Goal: Consume media (video, audio): Consume media (video, audio)

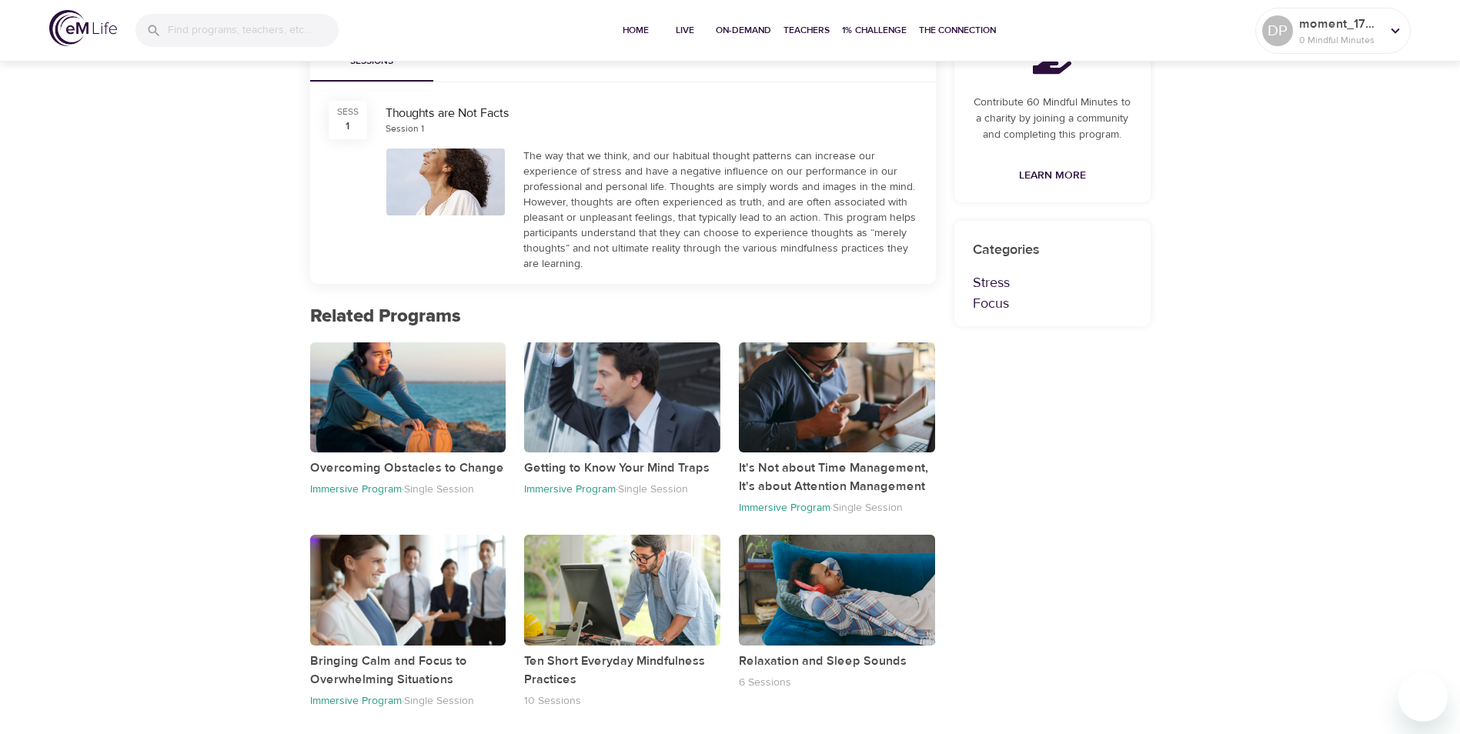
scroll to position [476, 0]
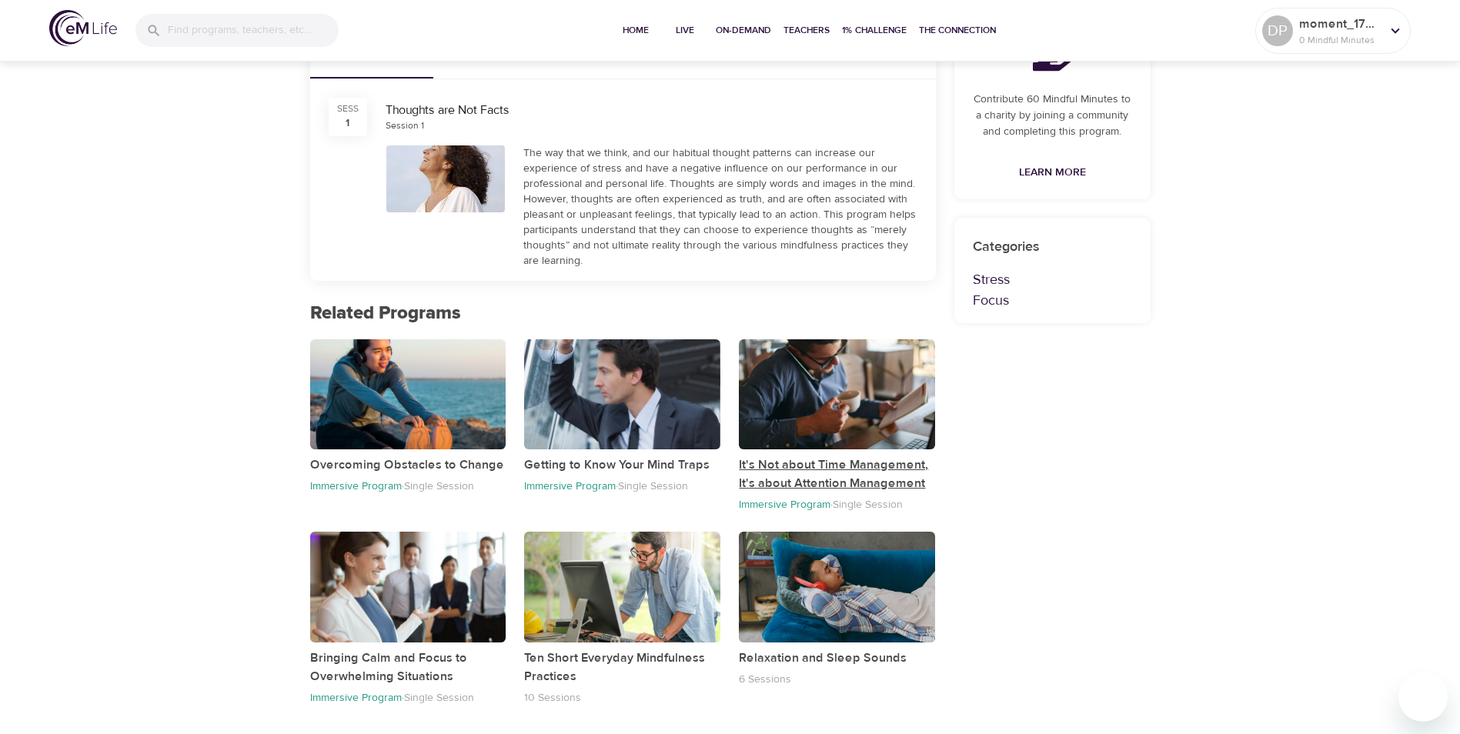
click at [832, 480] on p "It's Not about Time Management, It's about Attention Management" at bounding box center [837, 474] width 196 height 37
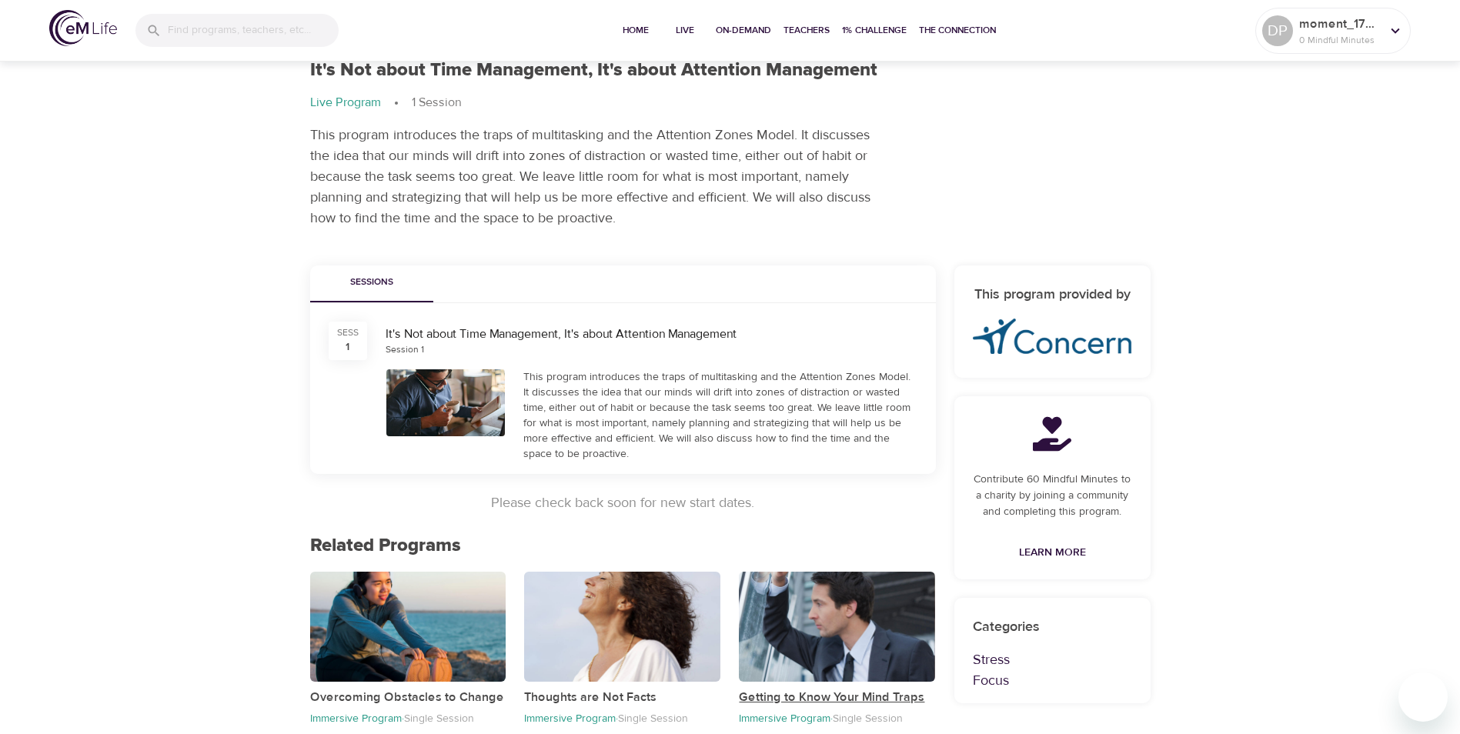
scroll to position [36, 0]
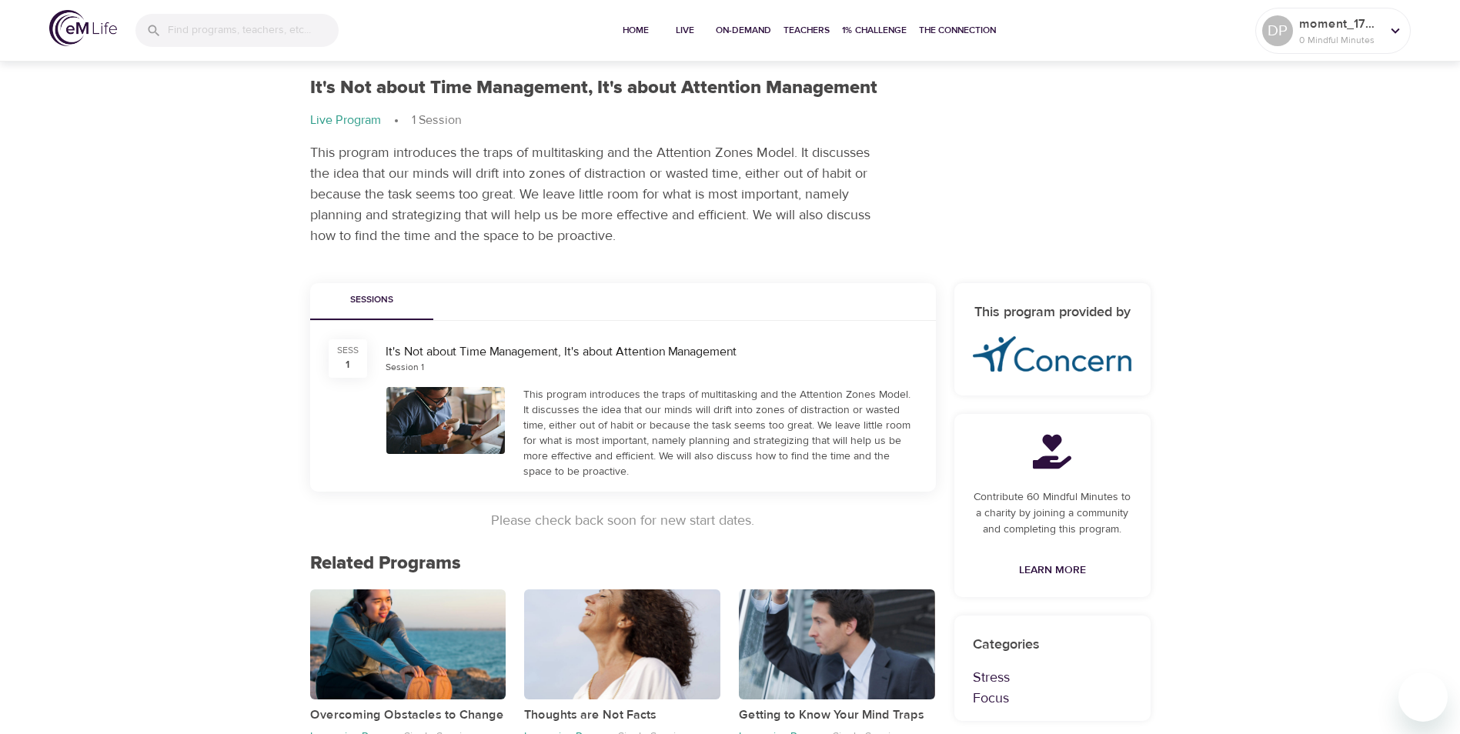
click at [674, 408] on div "This program introduces the traps of multitasking and the Attention Zones Model…" at bounding box center [721, 433] width 394 height 92
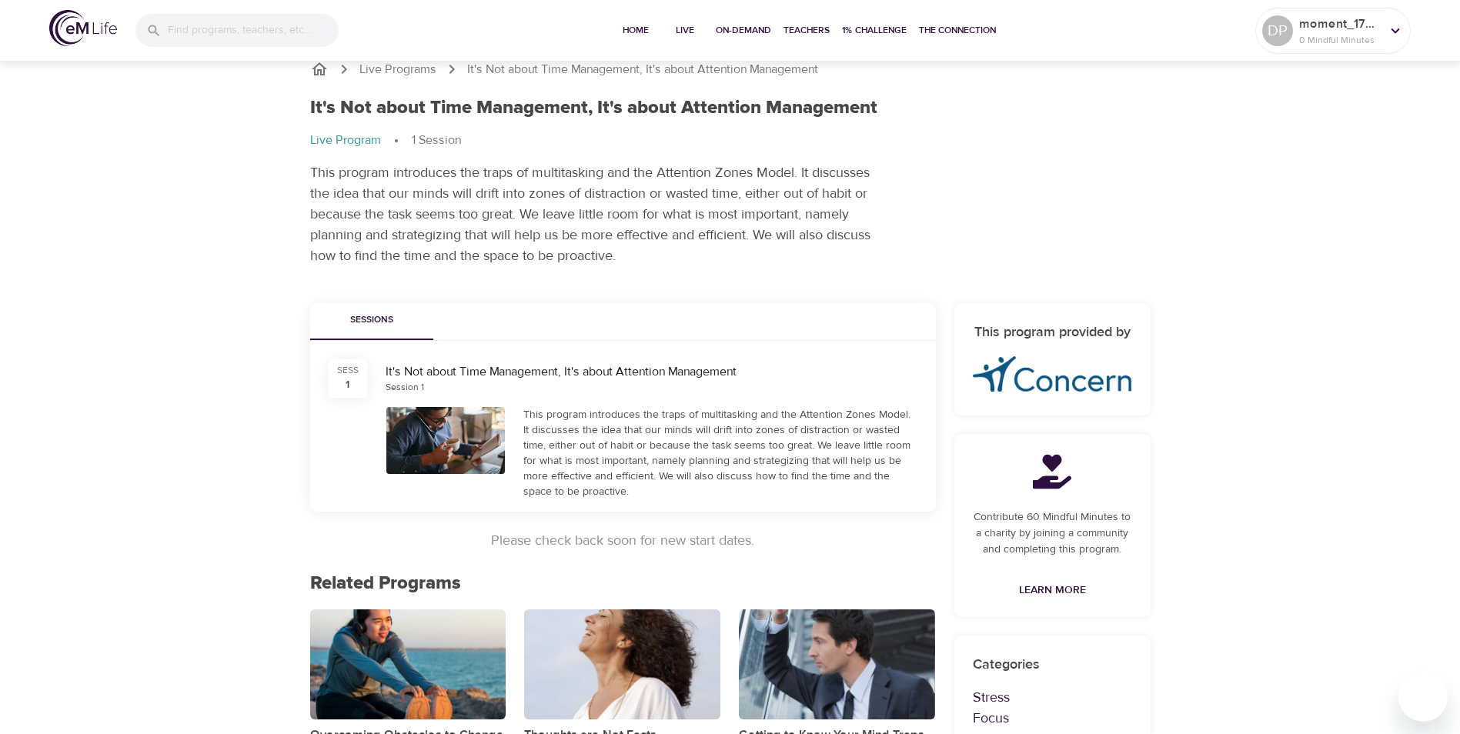
scroll to position [0, 0]
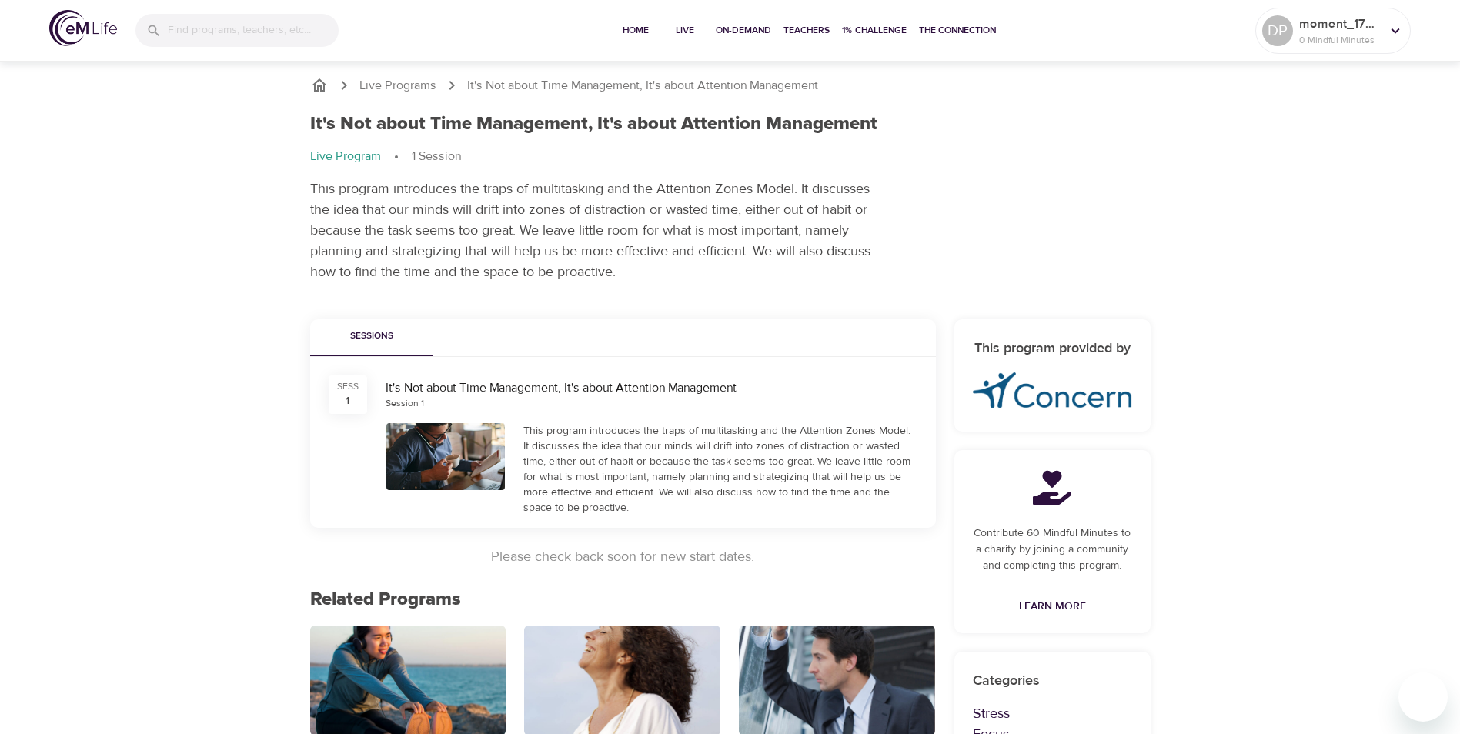
click at [524, 391] on div "It's Not about Time Management, It's about Attention Management" at bounding box center [652, 389] width 532 height 18
click at [395, 395] on div "It's Not about Time Management, It's about Attention Management" at bounding box center [652, 389] width 532 height 18
click at [585, 451] on div "This program introduces the traps of multitasking and the Attention Zones Model…" at bounding box center [721, 469] width 394 height 92
click at [745, 30] on span "On-Demand" at bounding box center [743, 30] width 55 height 16
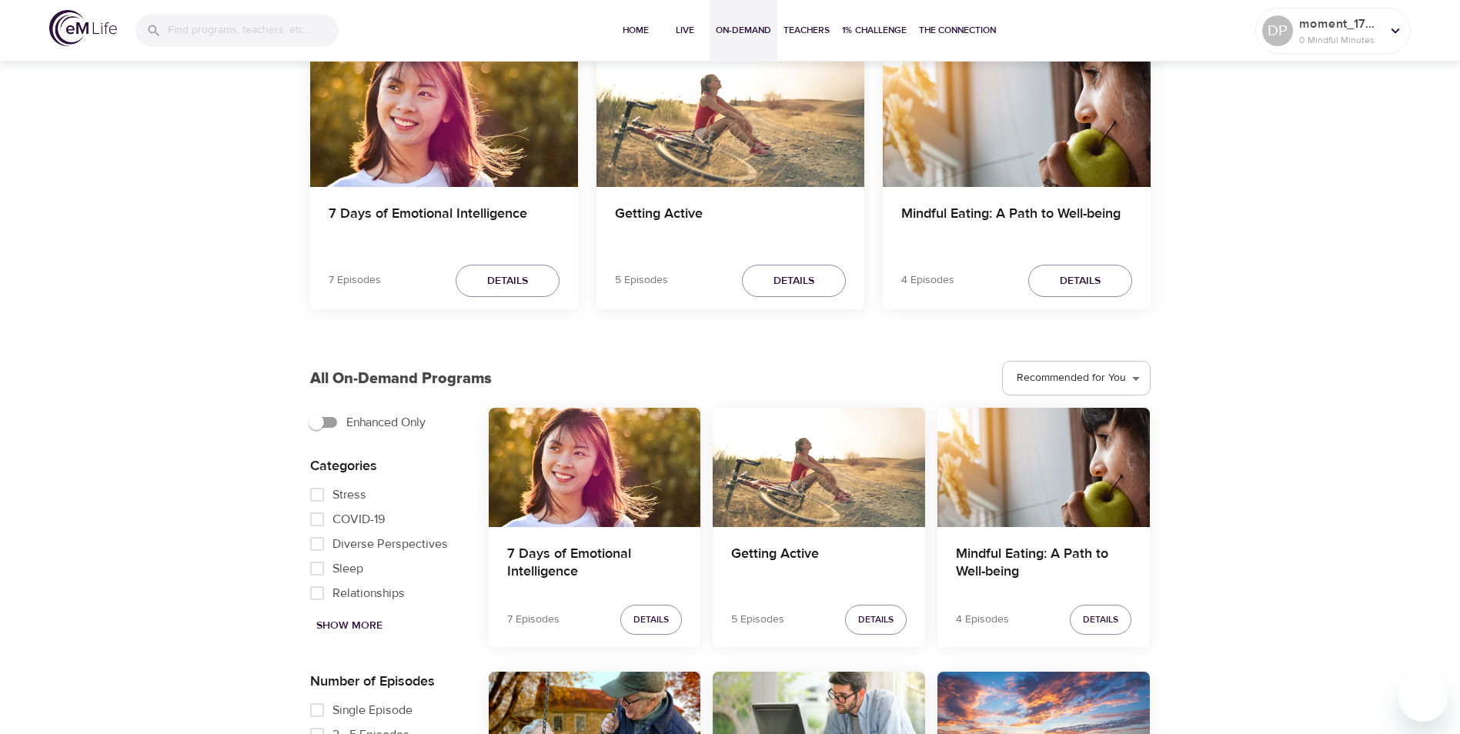
scroll to position [154, 0]
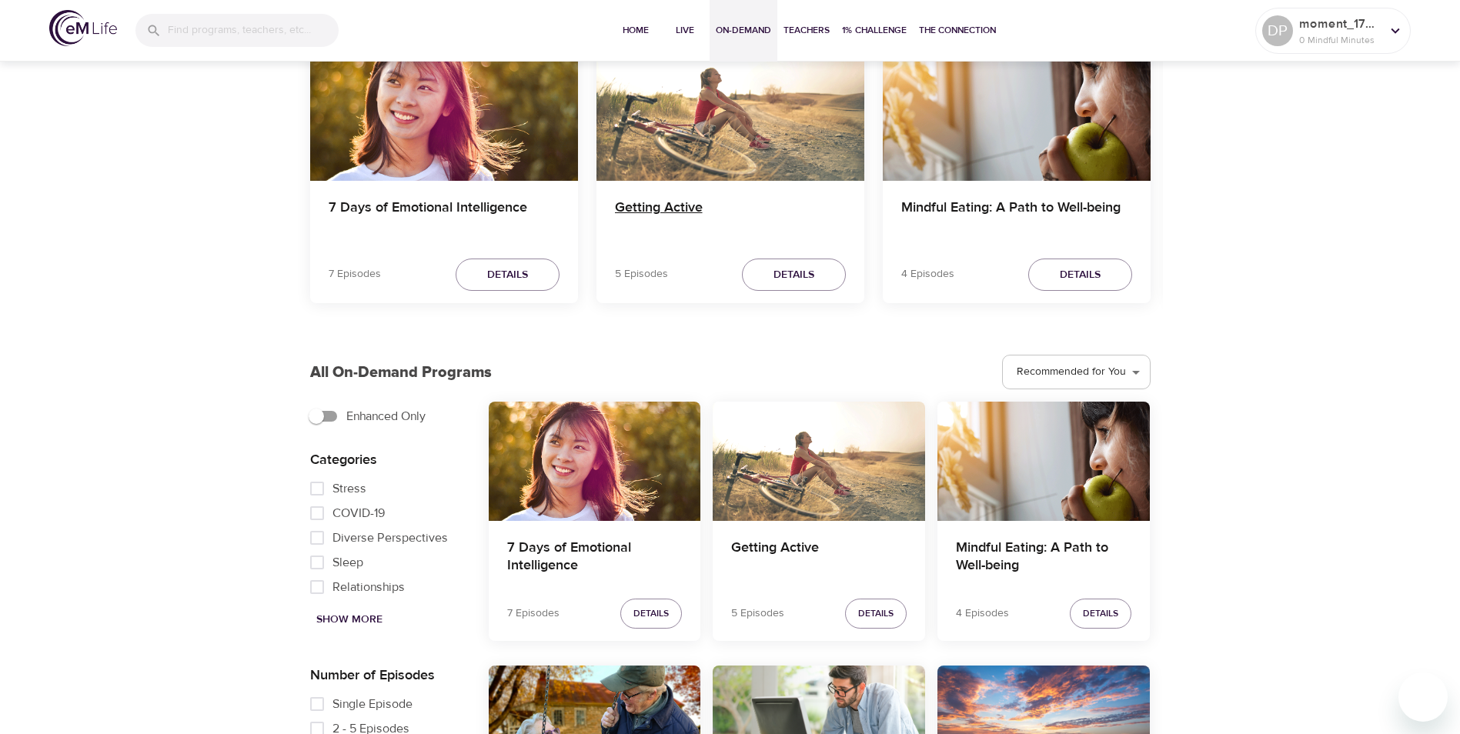
click at [723, 220] on h4 "Getting Active" at bounding box center [730, 217] width 231 height 37
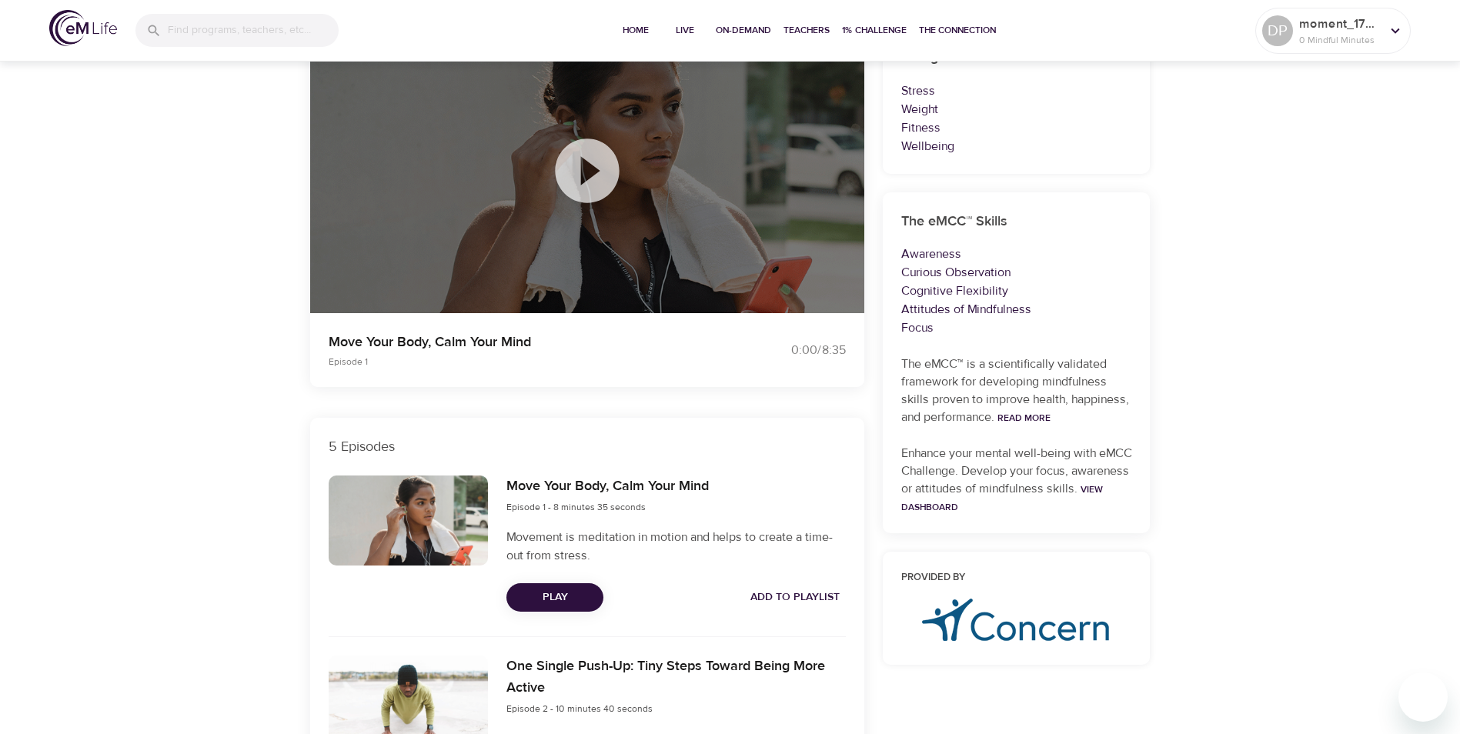
scroll to position [231, 0]
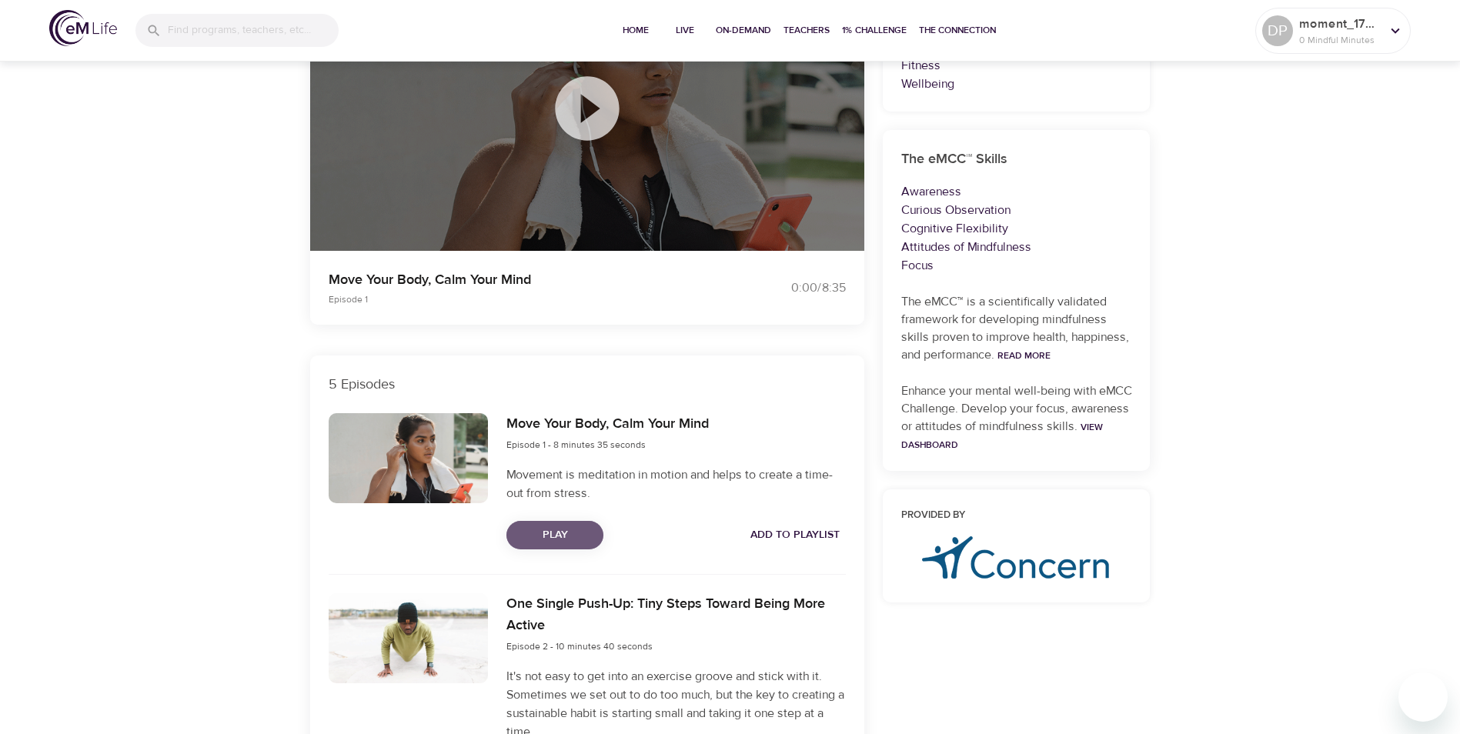
click at [550, 537] on span "Play" at bounding box center [555, 535] width 72 height 19
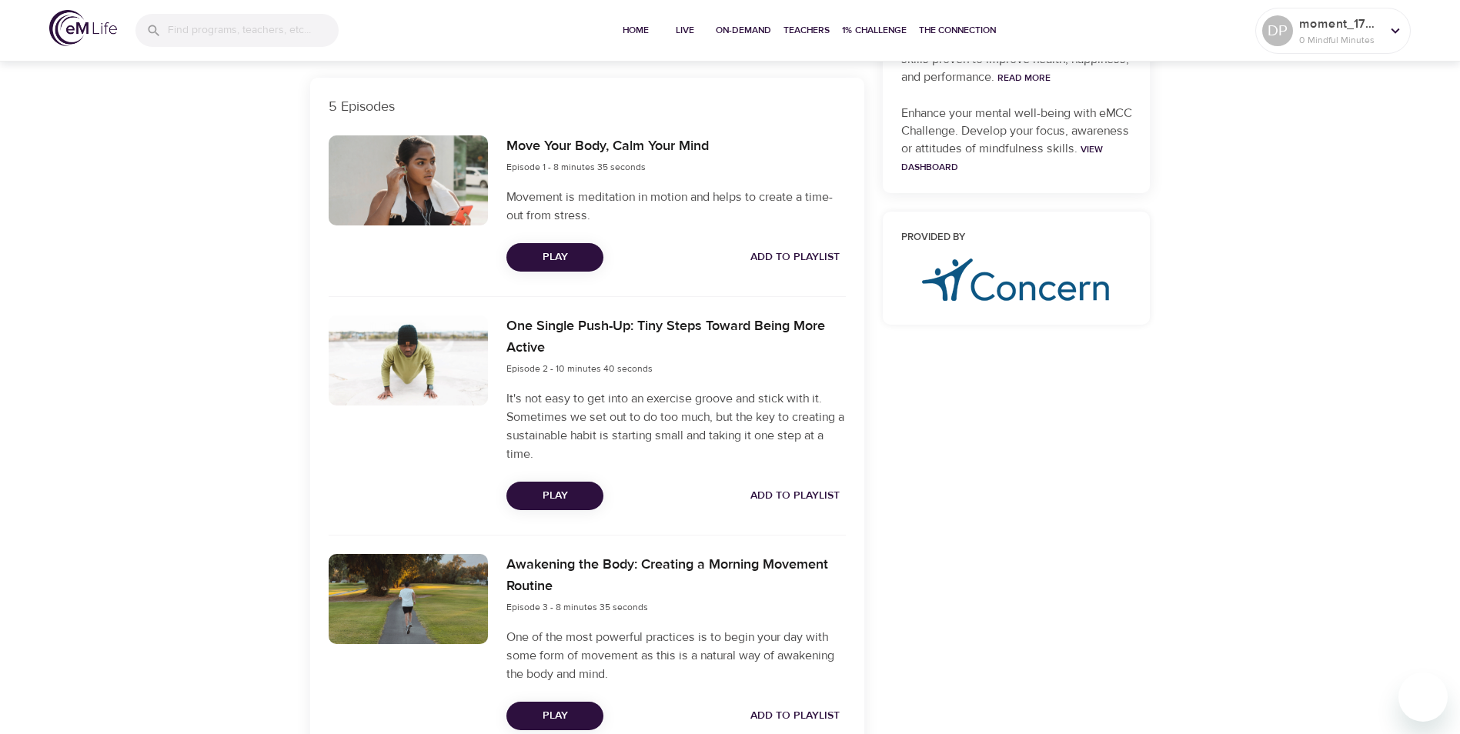
scroll to position [539, 0]
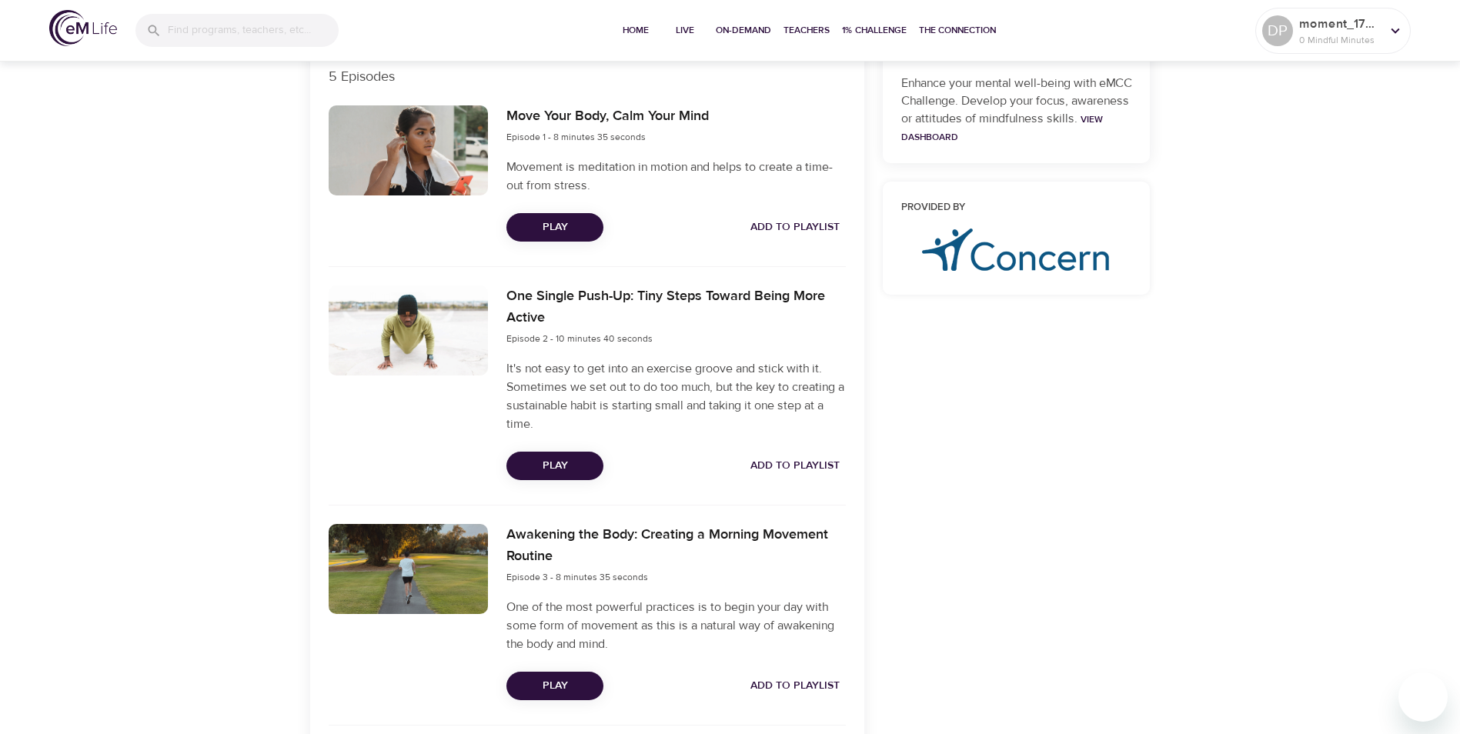
click at [587, 469] on span "Play" at bounding box center [555, 466] width 72 height 19
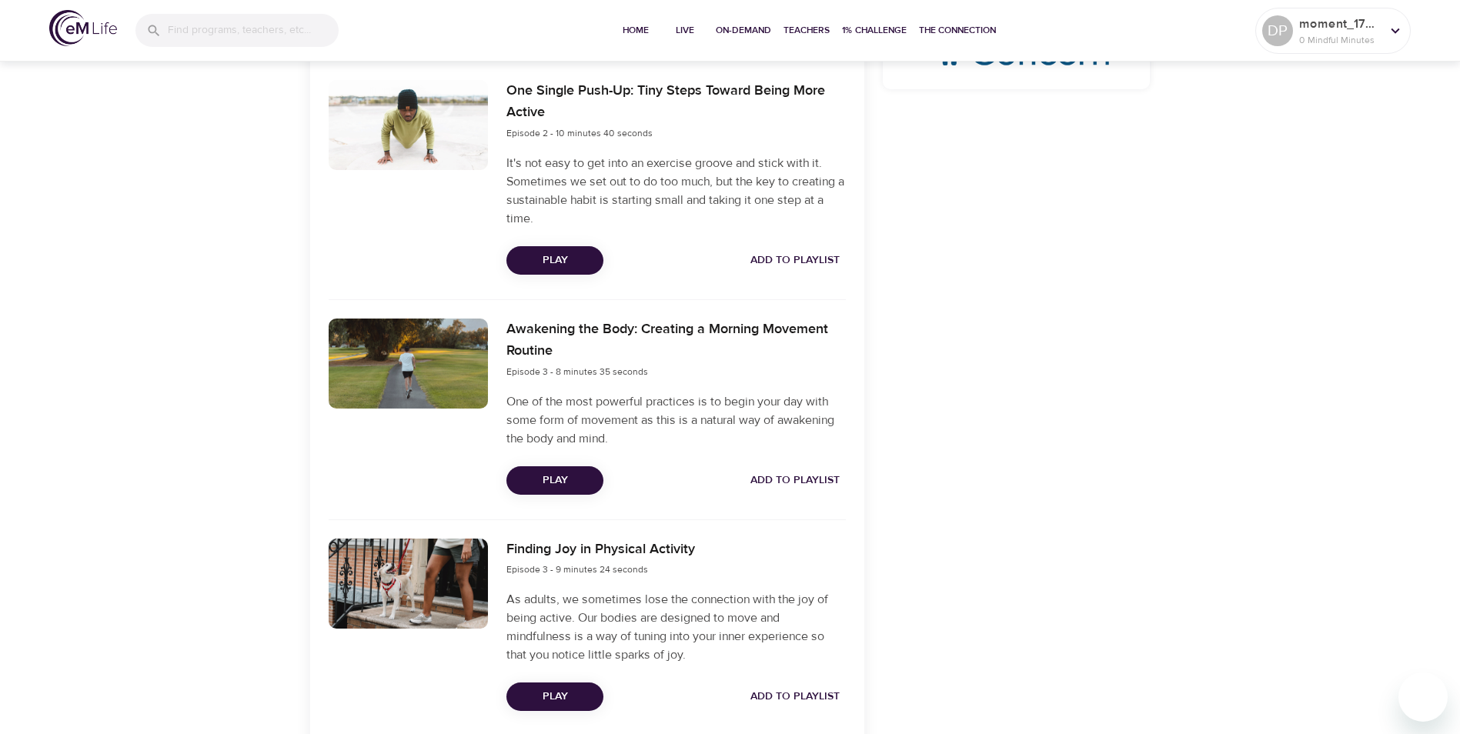
scroll to position [770, 0]
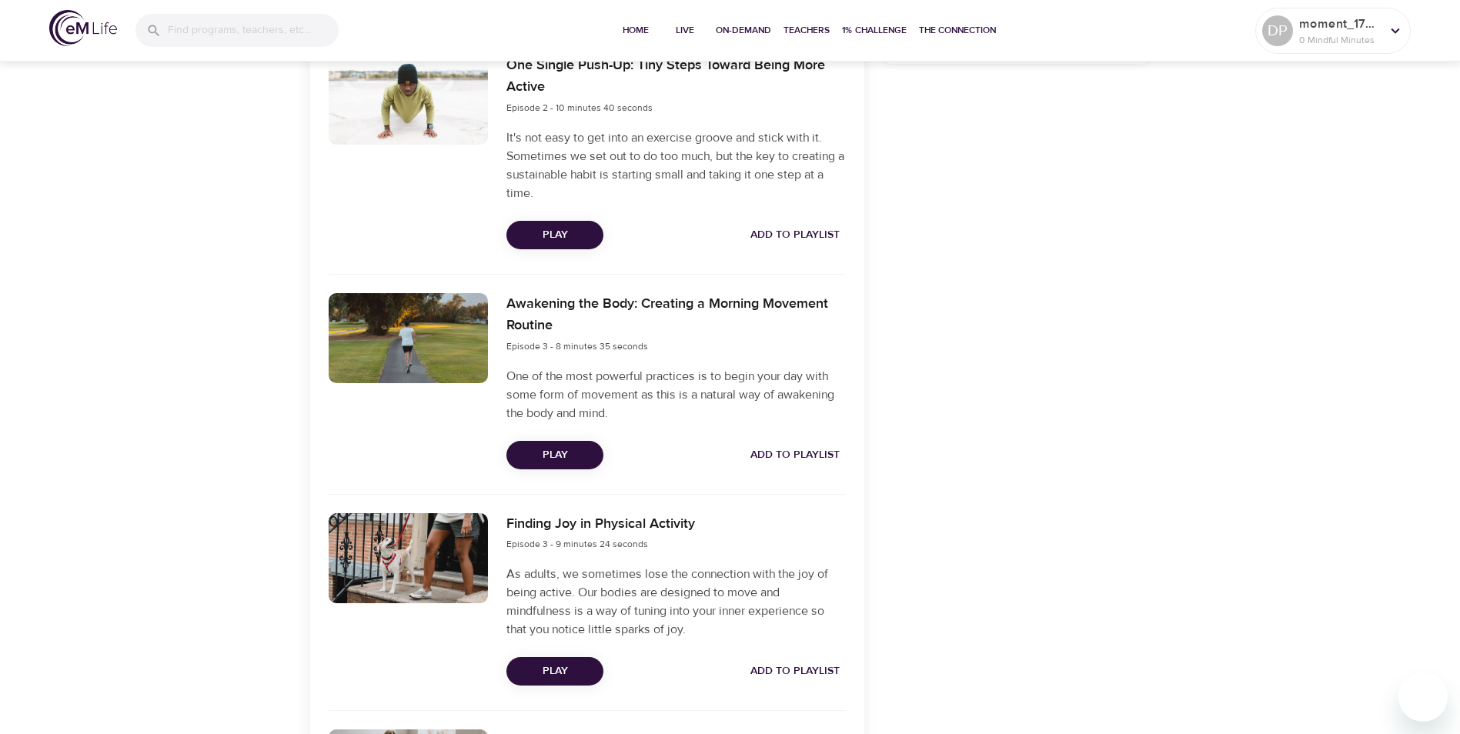
click at [563, 456] on span "Play" at bounding box center [555, 455] width 72 height 19
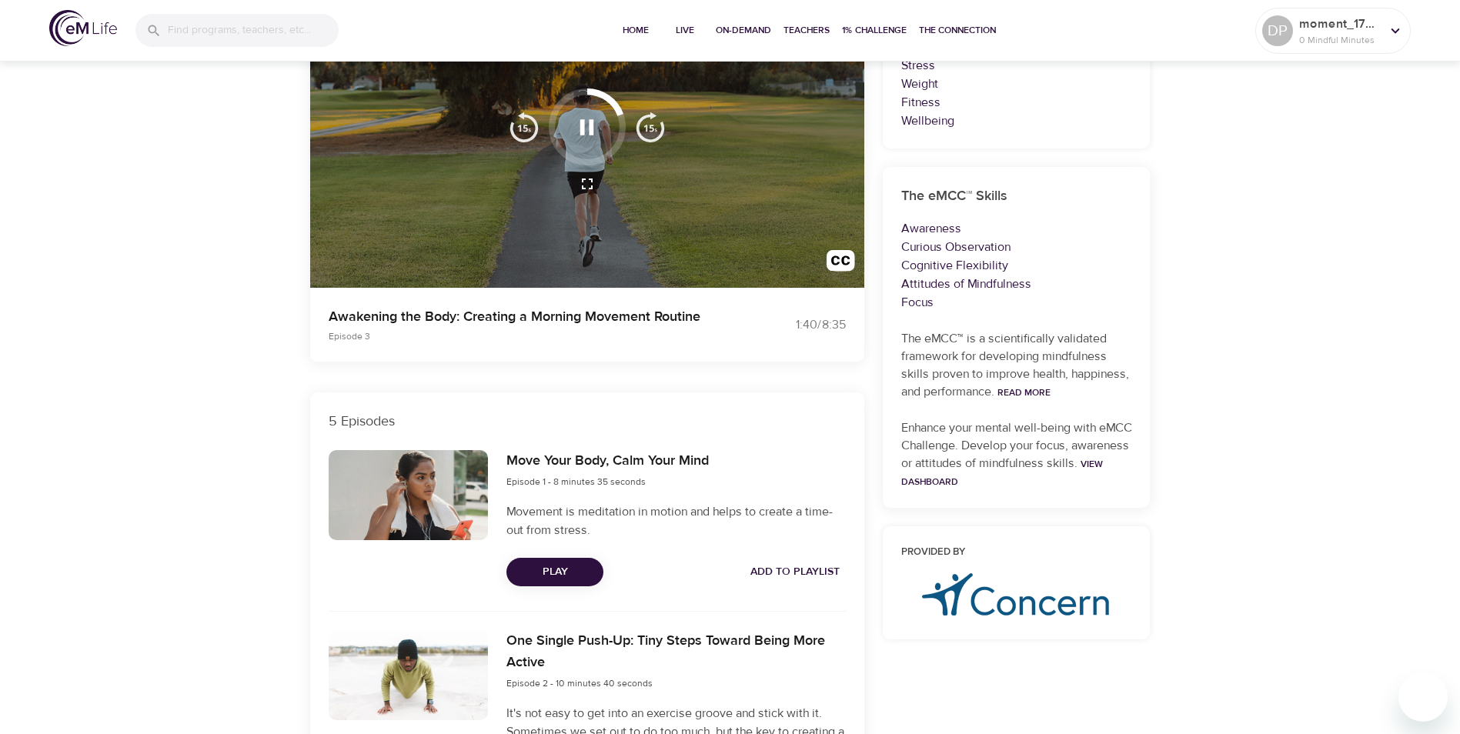
scroll to position [91, 0]
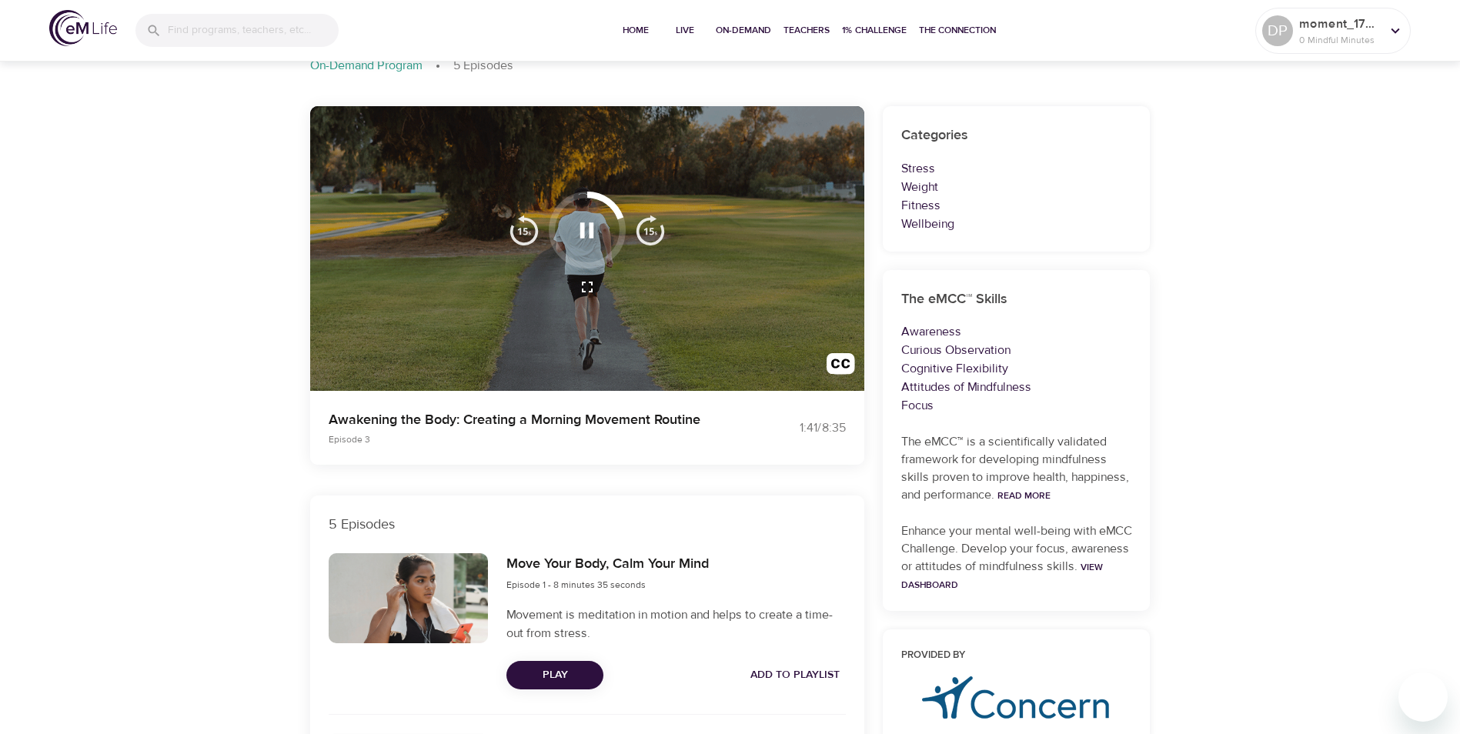
click at [585, 232] on icon "button" at bounding box center [587, 230] width 27 height 27
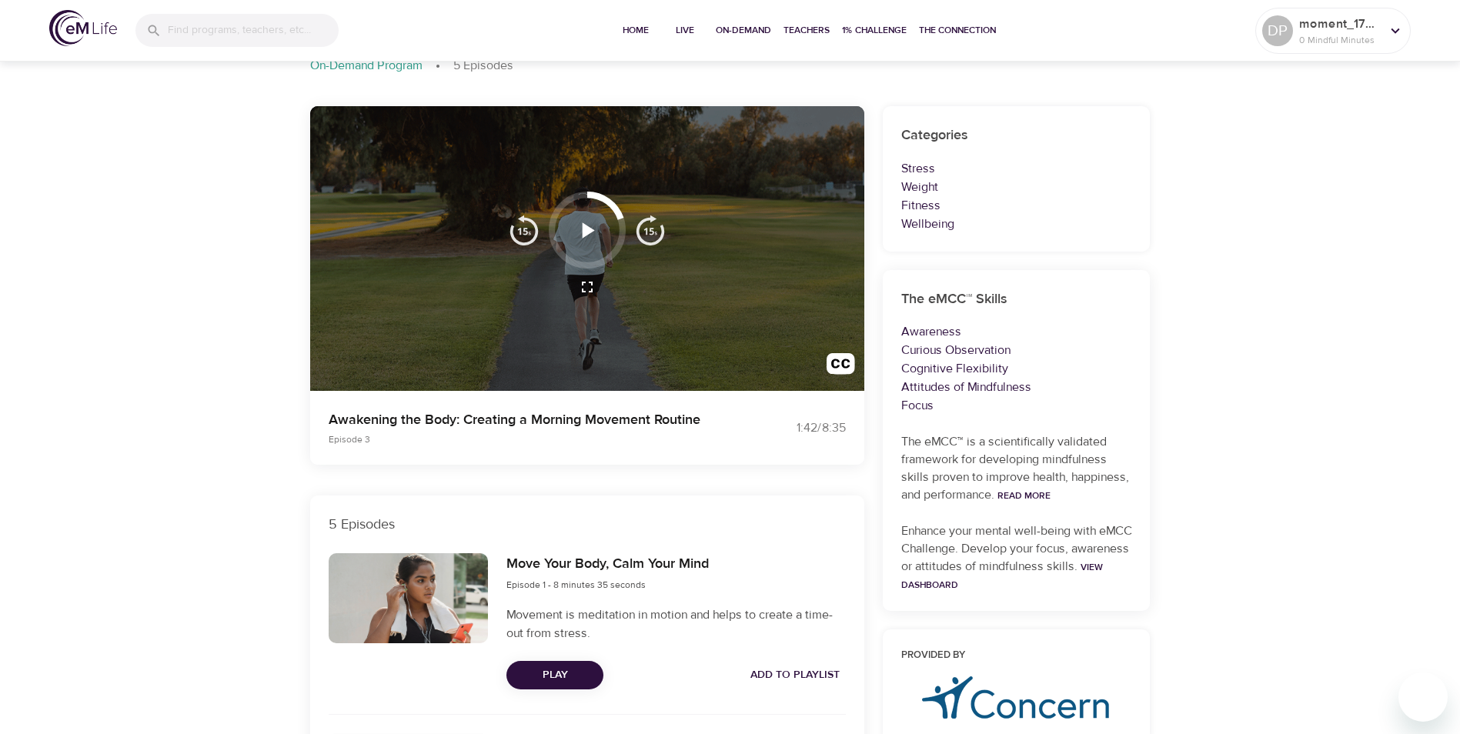
click at [591, 233] on icon "button" at bounding box center [587, 230] width 27 height 27
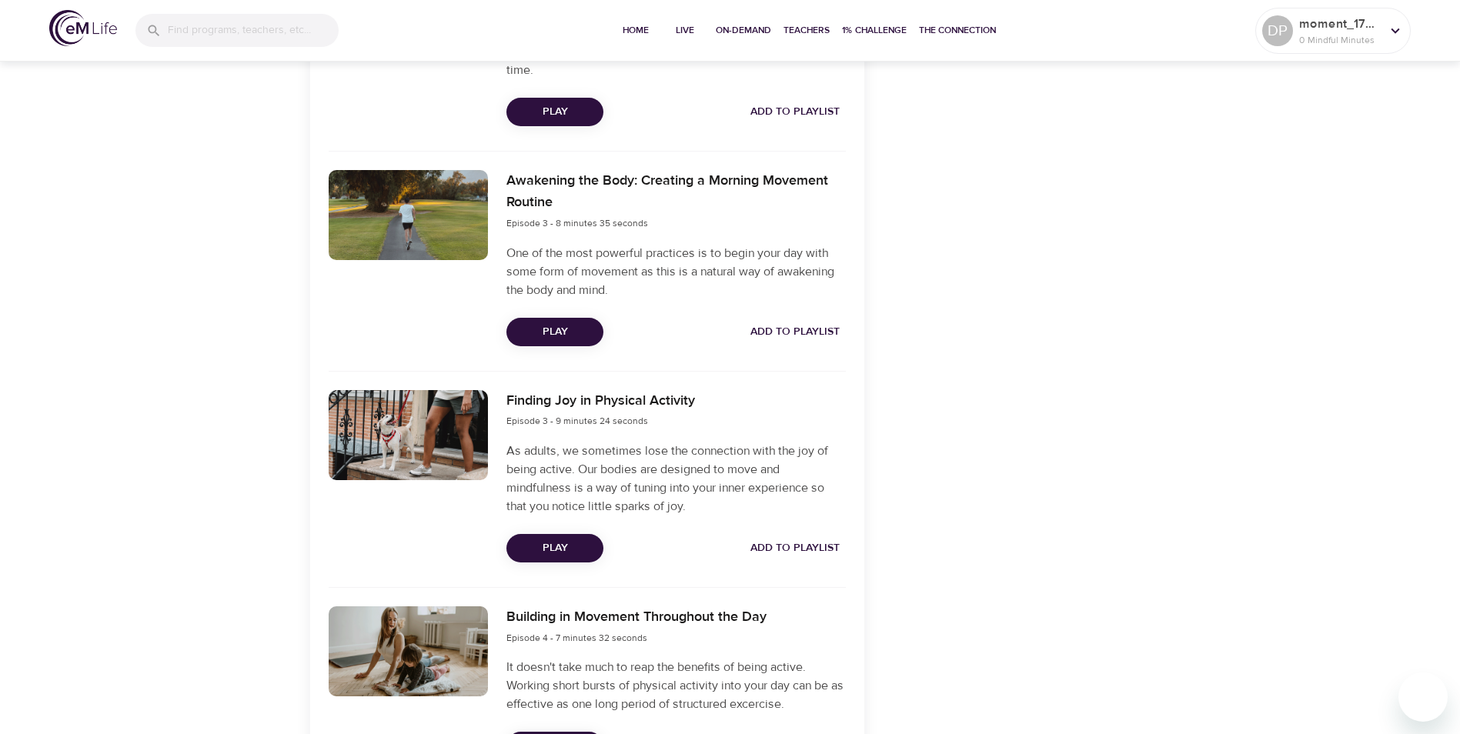
scroll to position [938, 0]
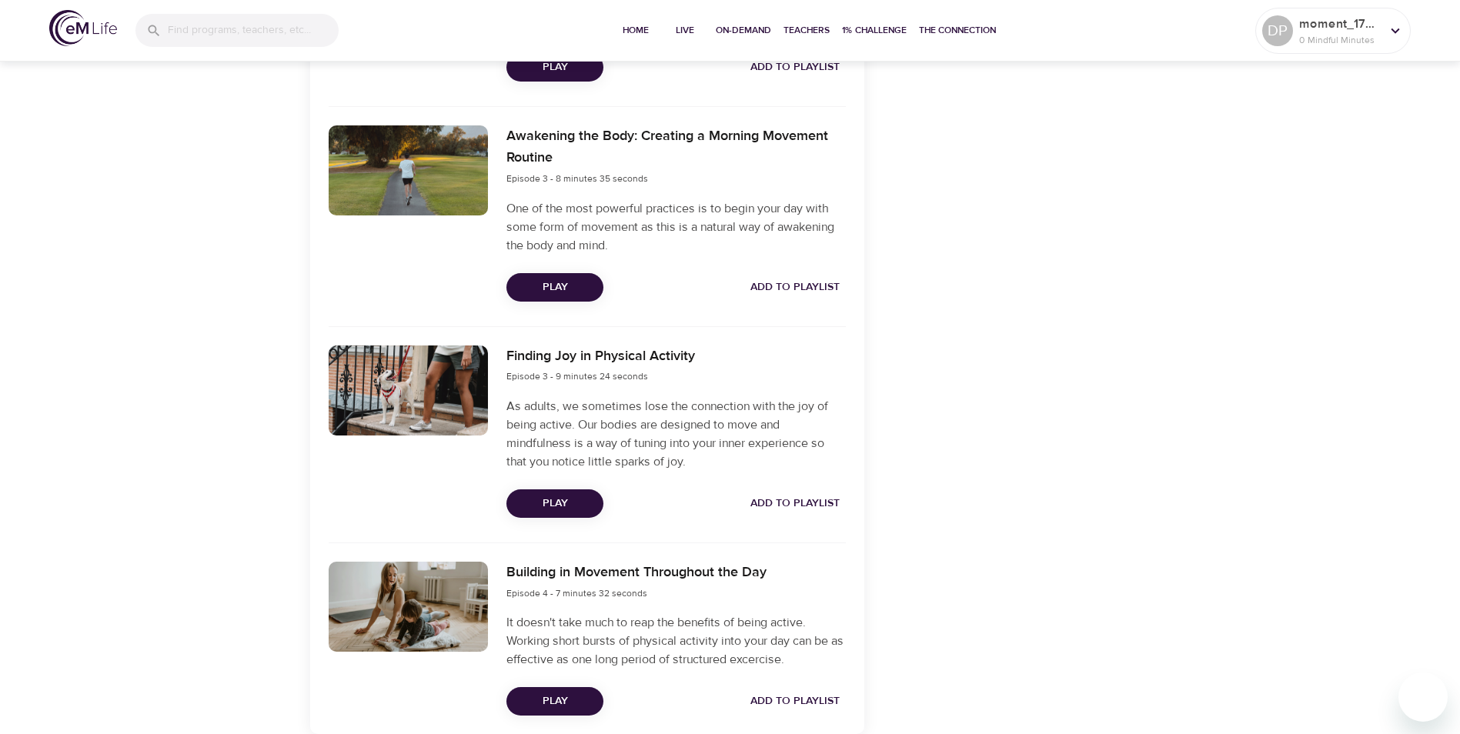
click at [559, 502] on span "Play" at bounding box center [555, 503] width 72 height 19
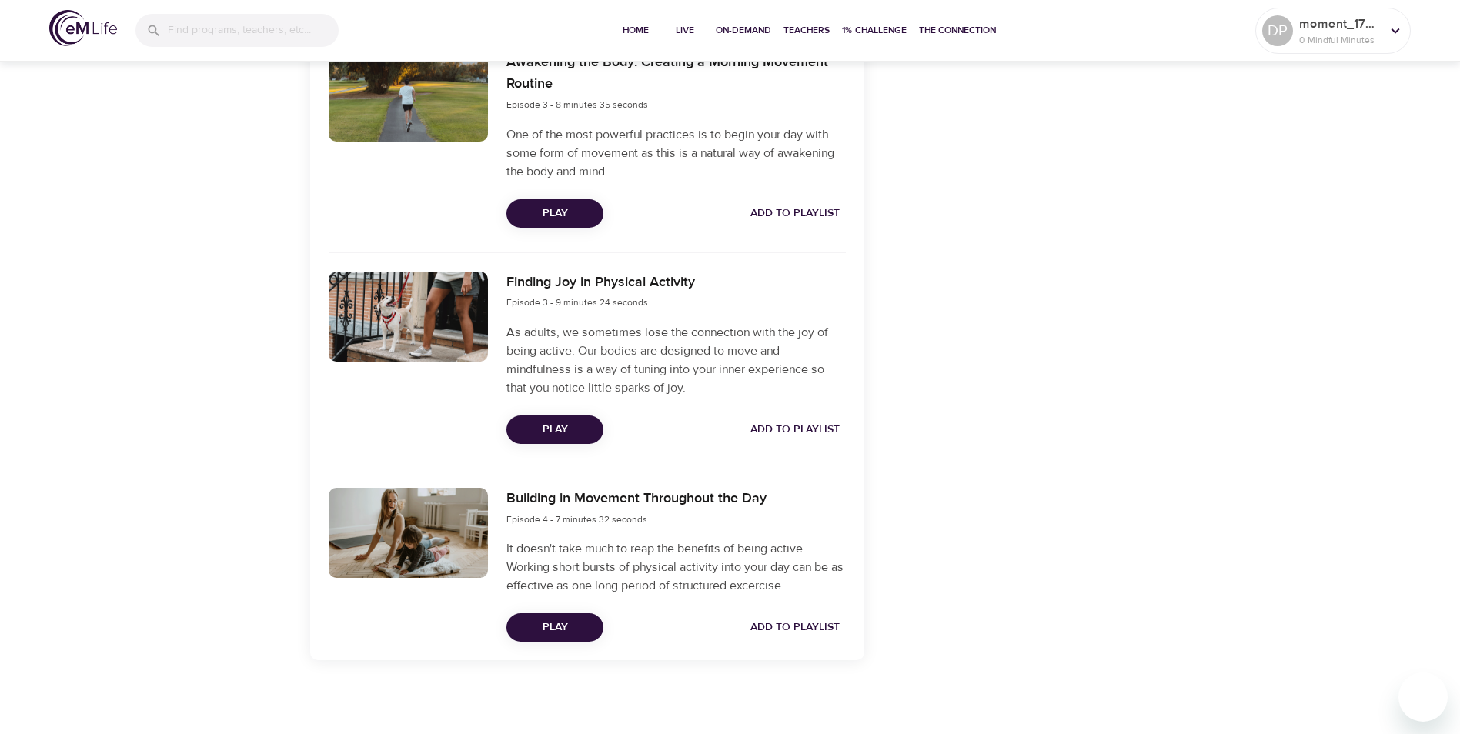
scroll to position [1015, 0]
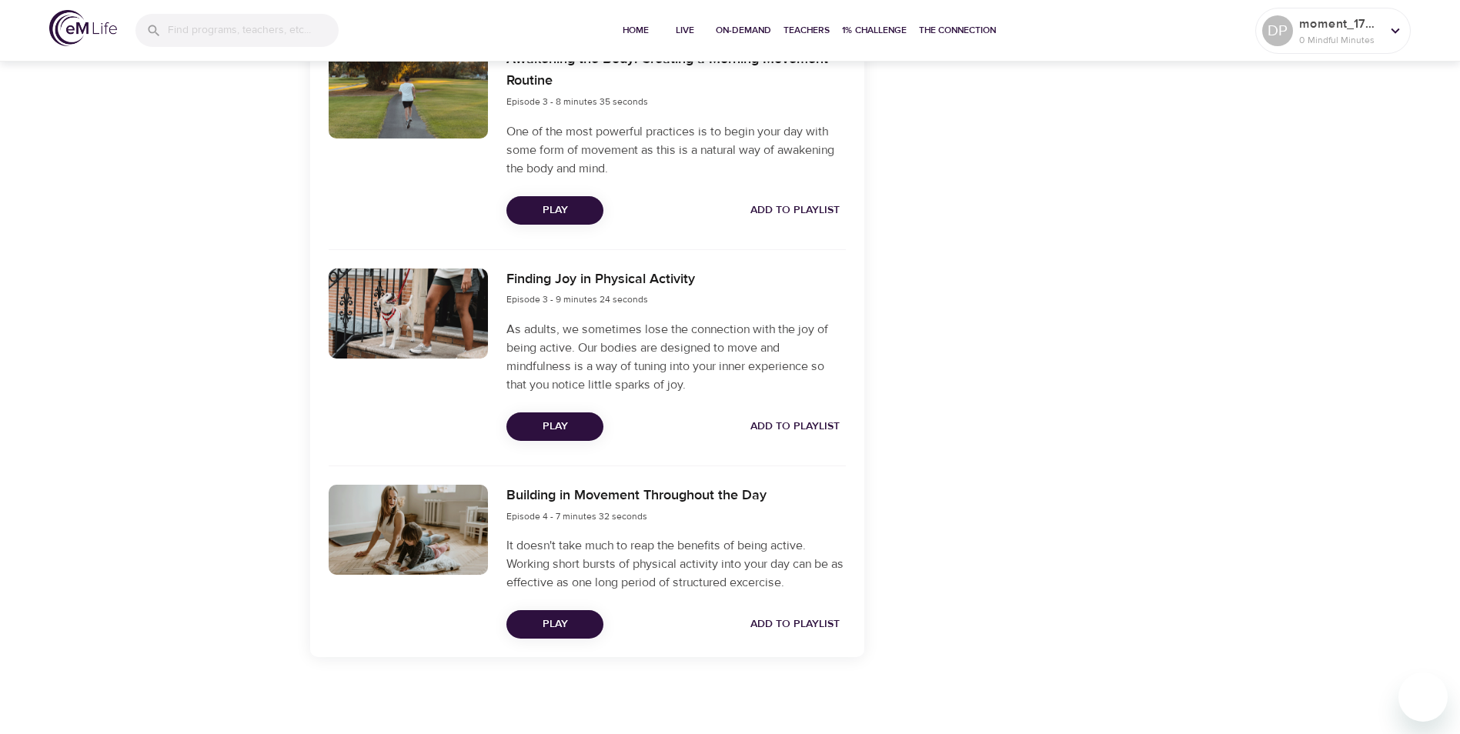
click at [557, 627] on span "Play" at bounding box center [555, 624] width 72 height 19
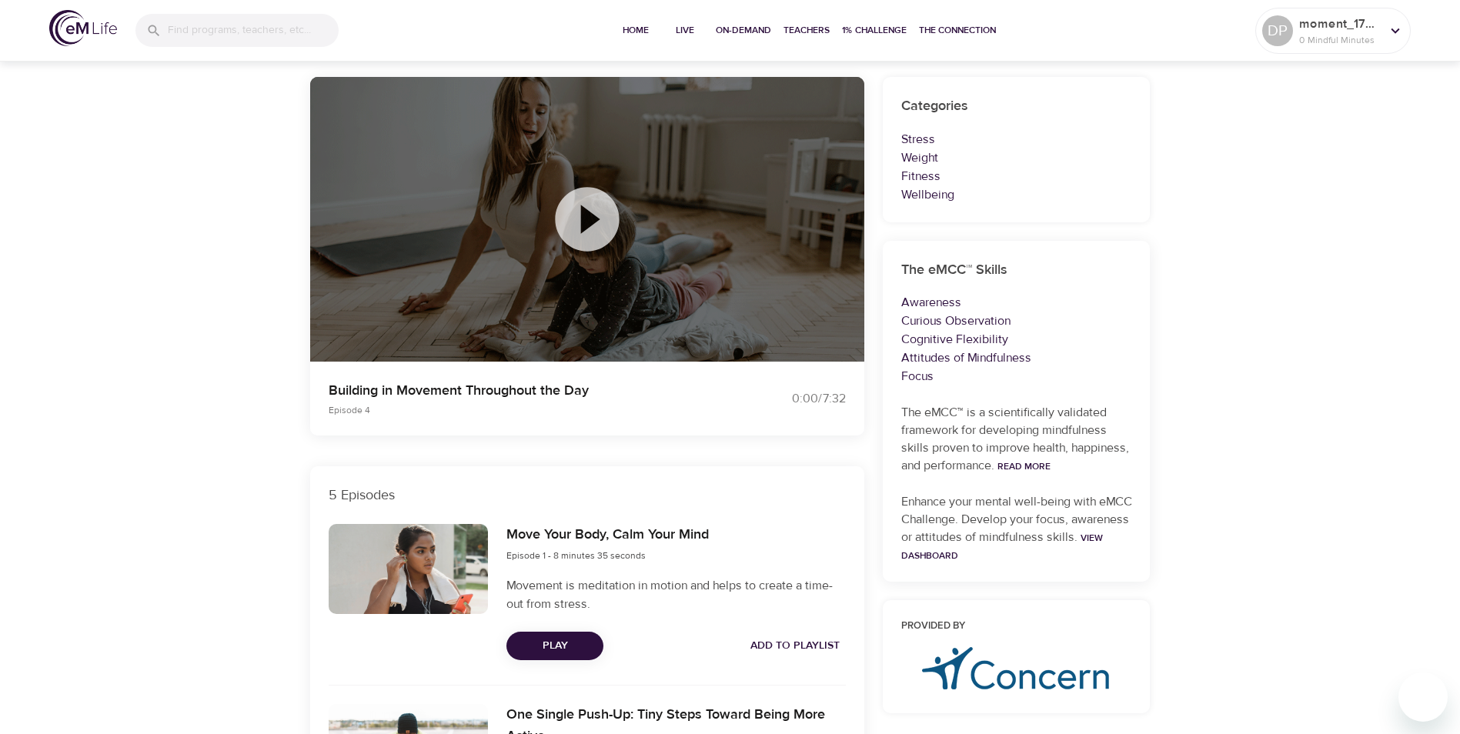
scroll to position [0, 0]
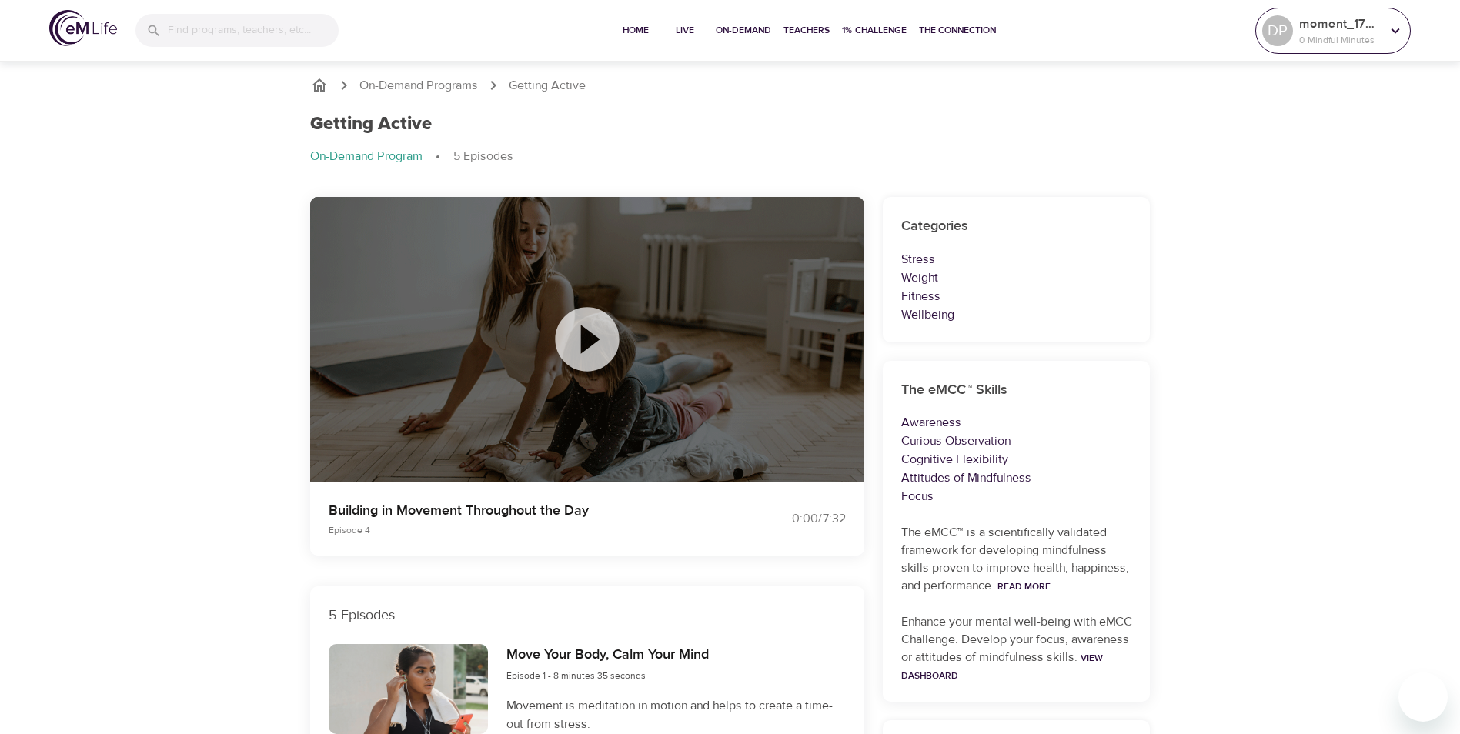
click at [1332, 38] on p "0 Mindful Minutes" at bounding box center [1341, 40] width 82 height 14
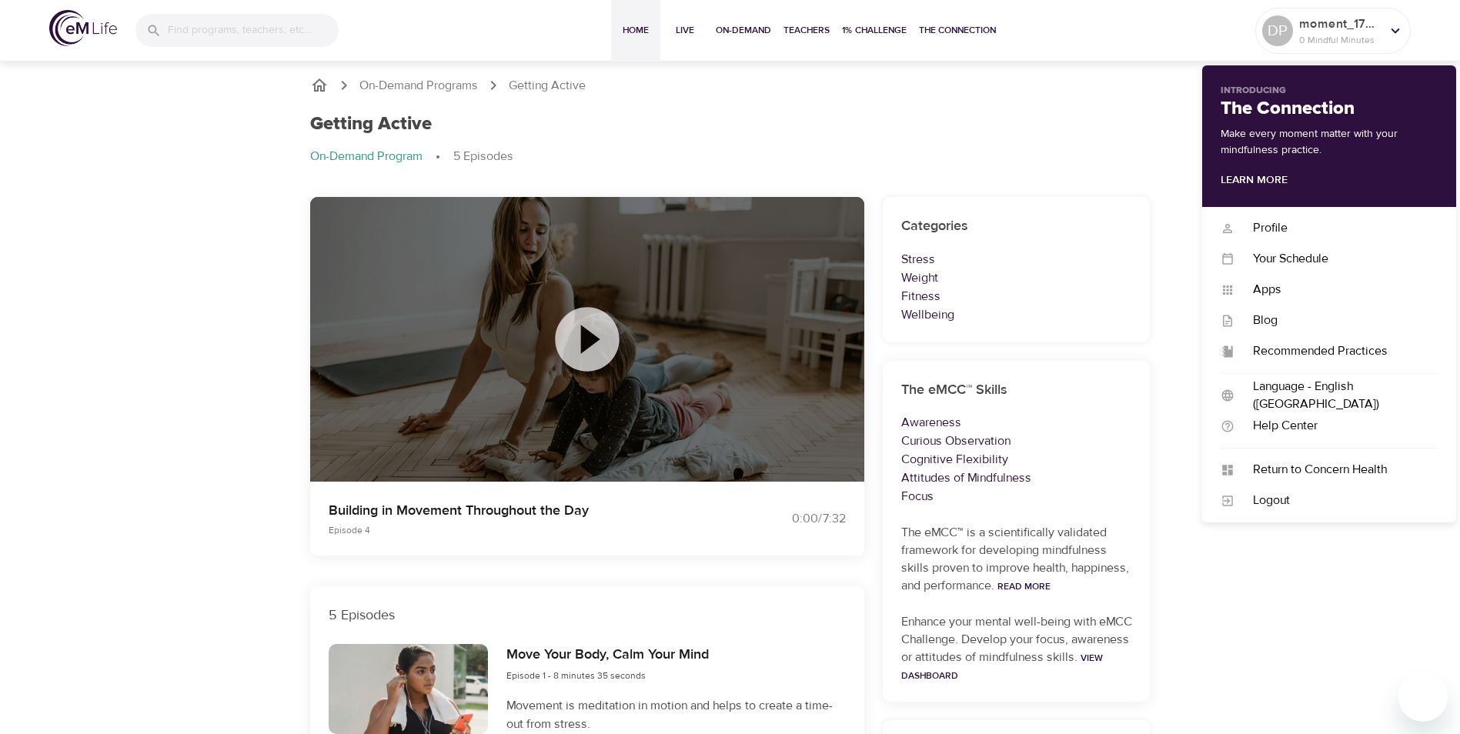
click at [630, 25] on span "Home" at bounding box center [635, 30] width 37 height 16
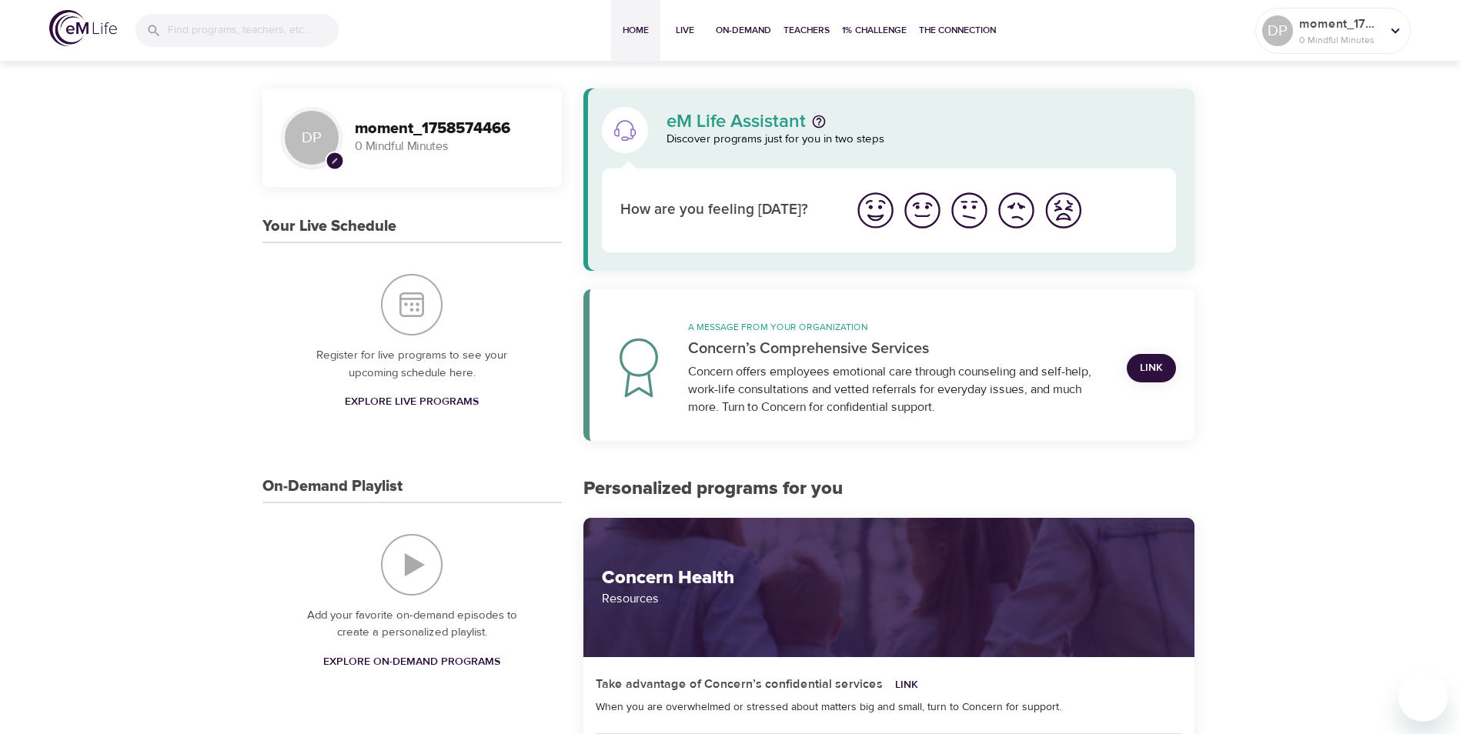
click at [416, 154] on p "0 Mindful Minutes" at bounding box center [449, 147] width 189 height 18
click at [875, 212] on img "I'm feeling great" at bounding box center [876, 210] width 42 height 42
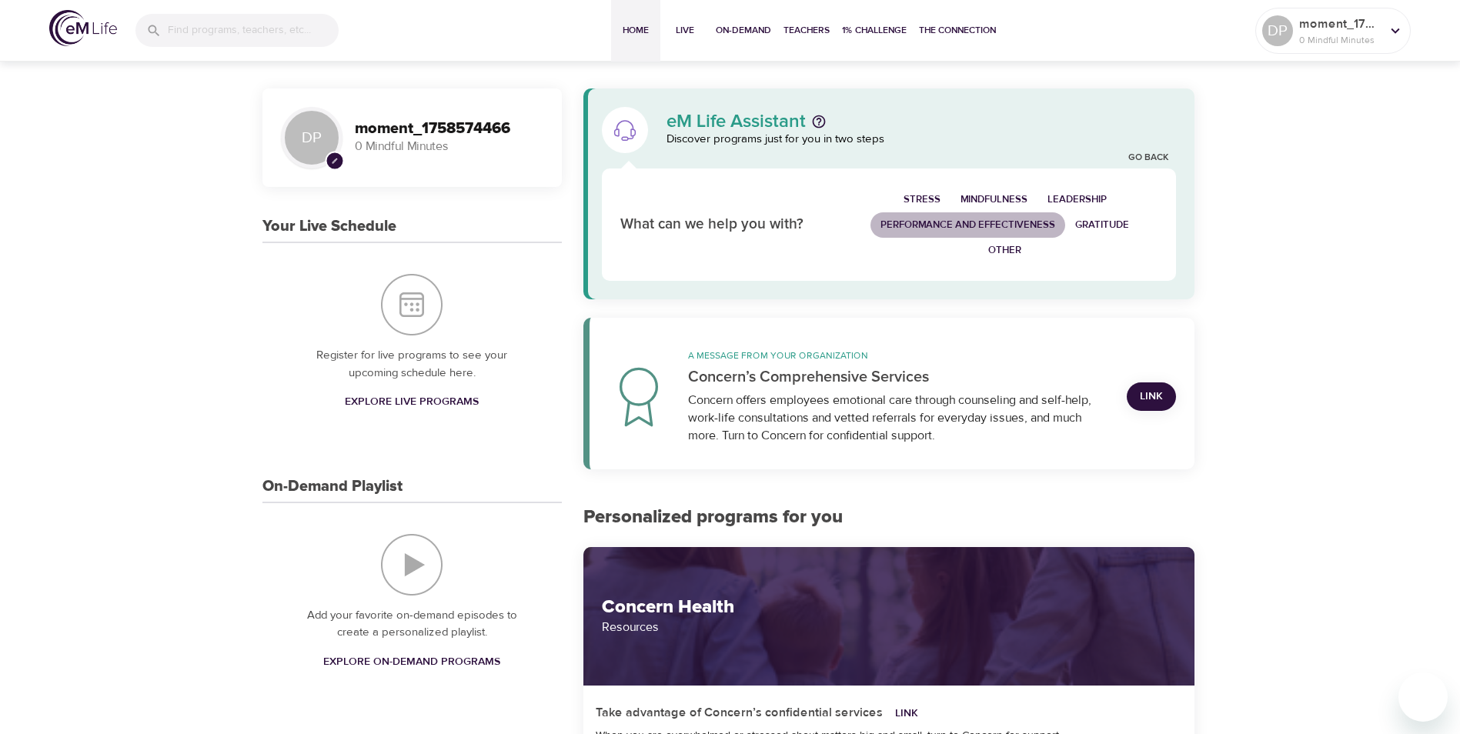
click at [975, 227] on span "Performance and Effectiveness" at bounding box center [968, 225] width 175 height 18
click at [970, 226] on span "Performance and Effectiveness" at bounding box center [968, 225] width 175 height 18
click at [965, 225] on span "Performance and Effectiveness" at bounding box center [968, 225] width 175 height 18
click at [1102, 221] on span "Gratitude" at bounding box center [1102, 225] width 54 height 18
click at [1015, 246] on span "Other" at bounding box center [1004, 251] width 33 height 18
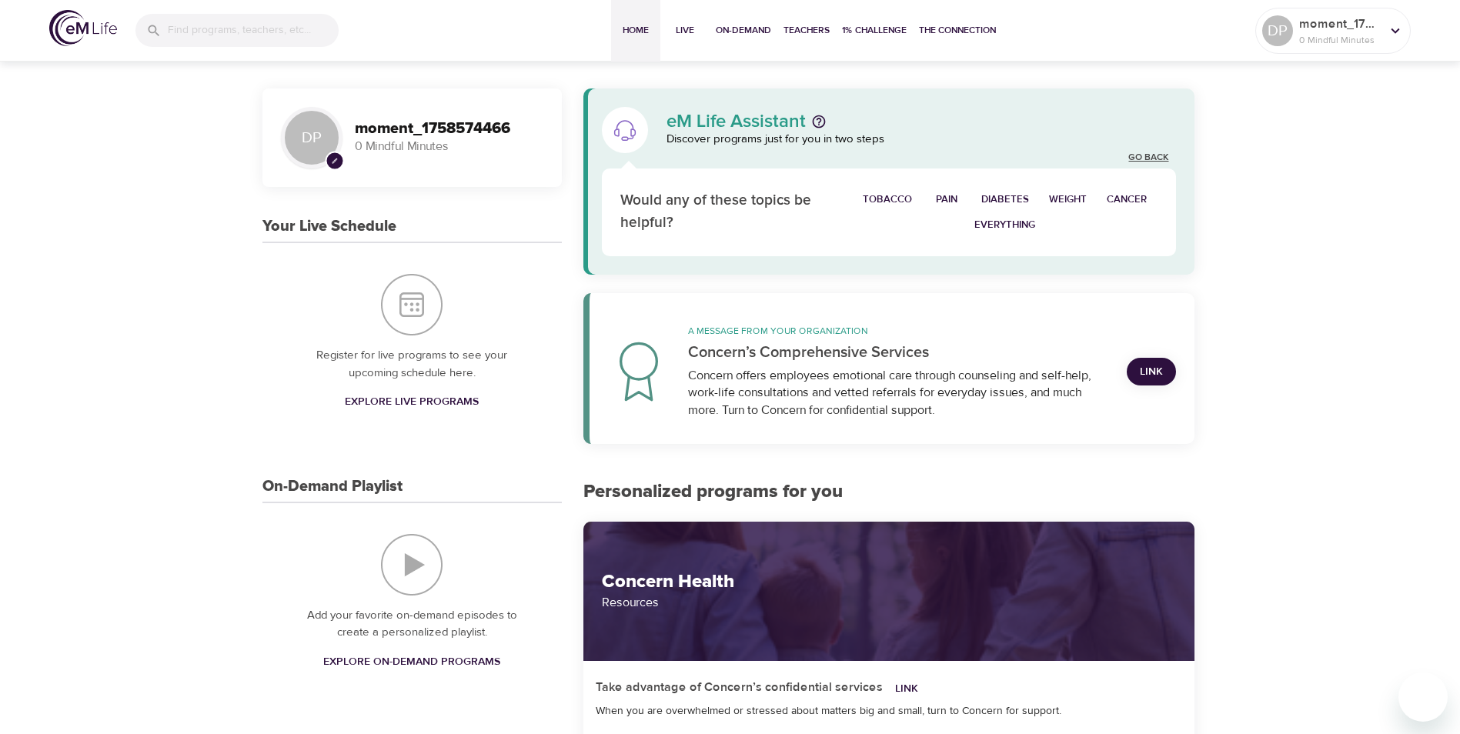
click at [1145, 158] on link "Go Back" at bounding box center [1149, 158] width 40 height 13
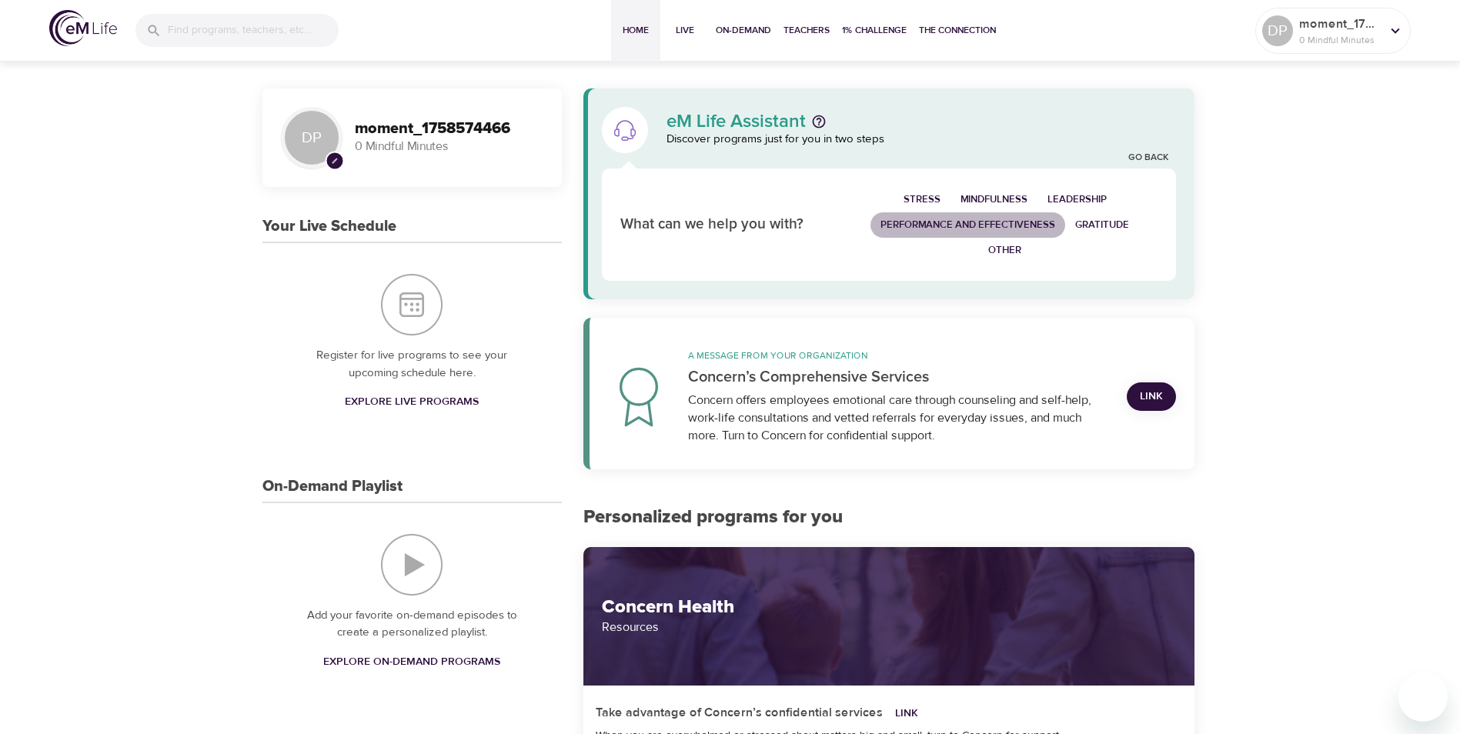
click at [1000, 222] on span "Performance and Effectiveness" at bounding box center [968, 225] width 175 height 18
click at [1095, 226] on span "Gratitude" at bounding box center [1102, 225] width 54 height 18
click at [1003, 201] on span "Mindfulness" at bounding box center [994, 200] width 67 height 18
click at [935, 202] on span "Stress" at bounding box center [922, 200] width 37 height 18
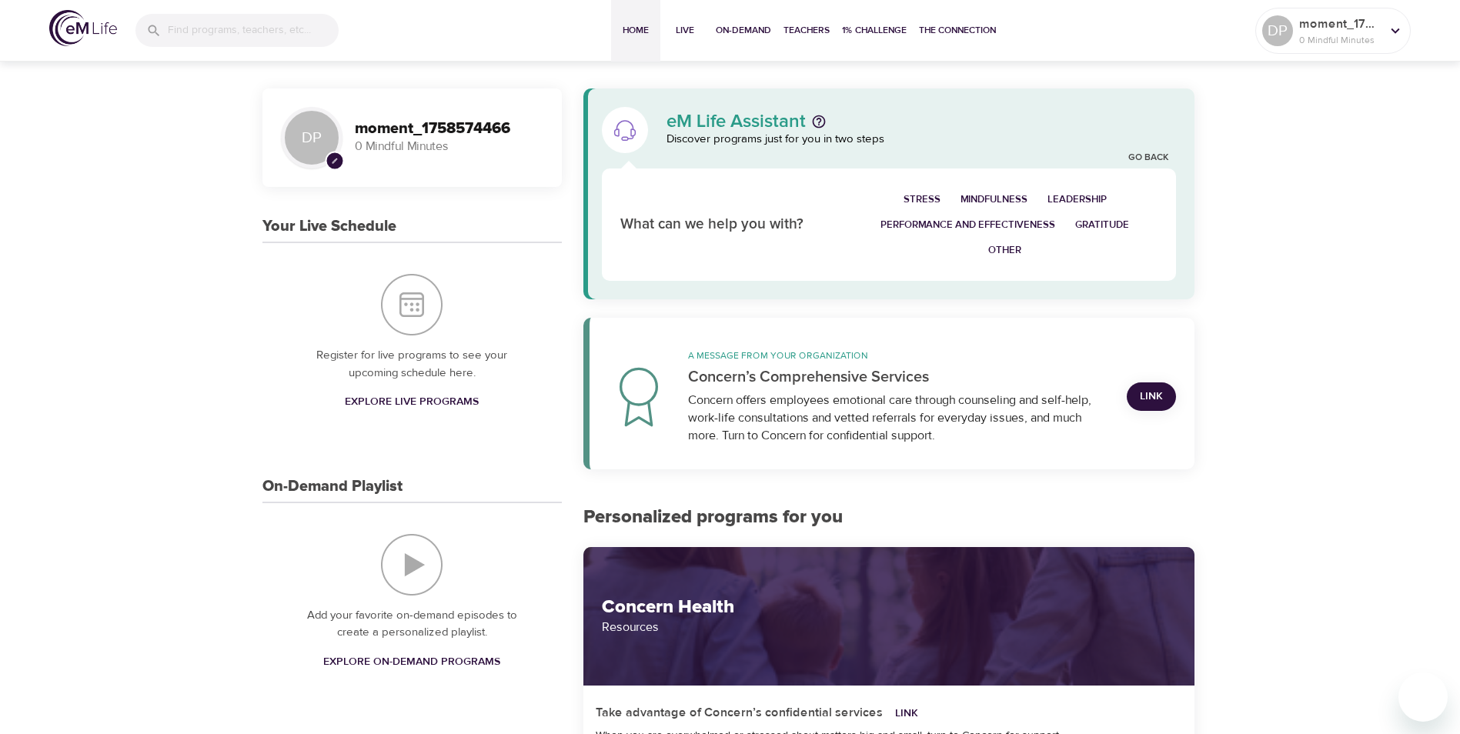
click at [1066, 203] on span "Leadership" at bounding box center [1077, 200] width 59 height 18
click at [1011, 253] on span "Other" at bounding box center [1004, 251] width 33 height 18
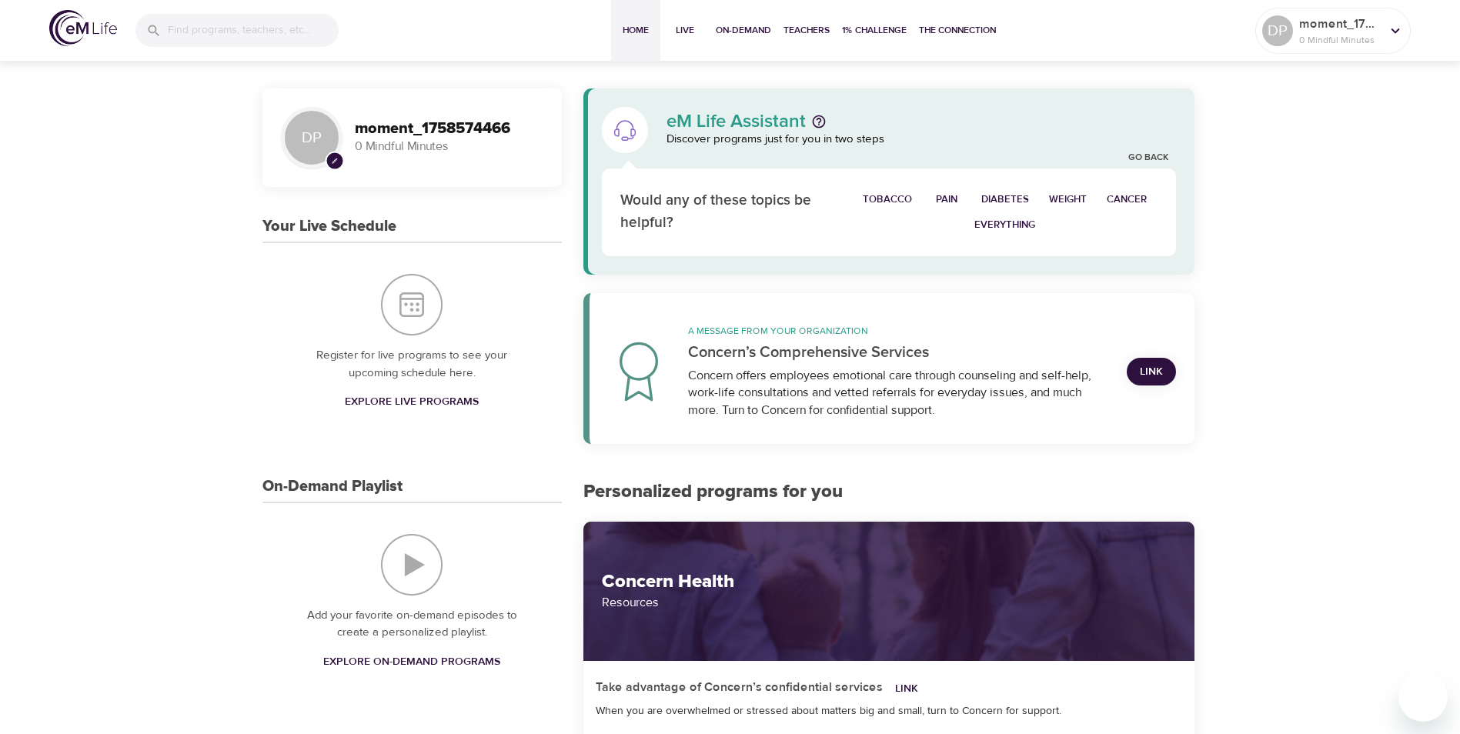
click at [1010, 229] on span "Everything" at bounding box center [1005, 225] width 61 height 18
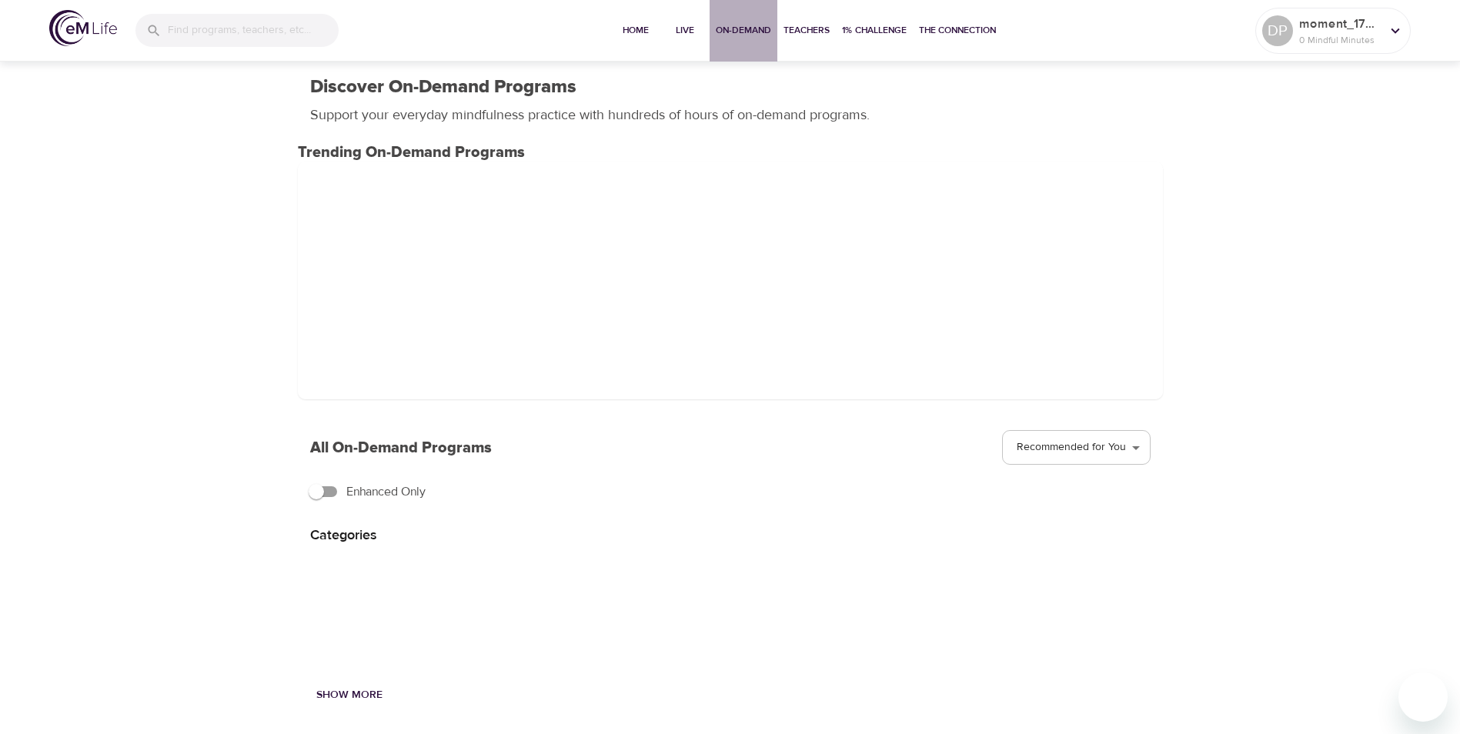
click at [731, 39] on button "On-Demand" at bounding box center [744, 31] width 68 height 62
click at [443, 156] on h3 "Trending On-Demand Programs" at bounding box center [730, 153] width 865 height 18
click at [468, 218] on span at bounding box center [730, 281] width 865 height 238
click at [681, 32] on span "Live" at bounding box center [685, 30] width 37 height 16
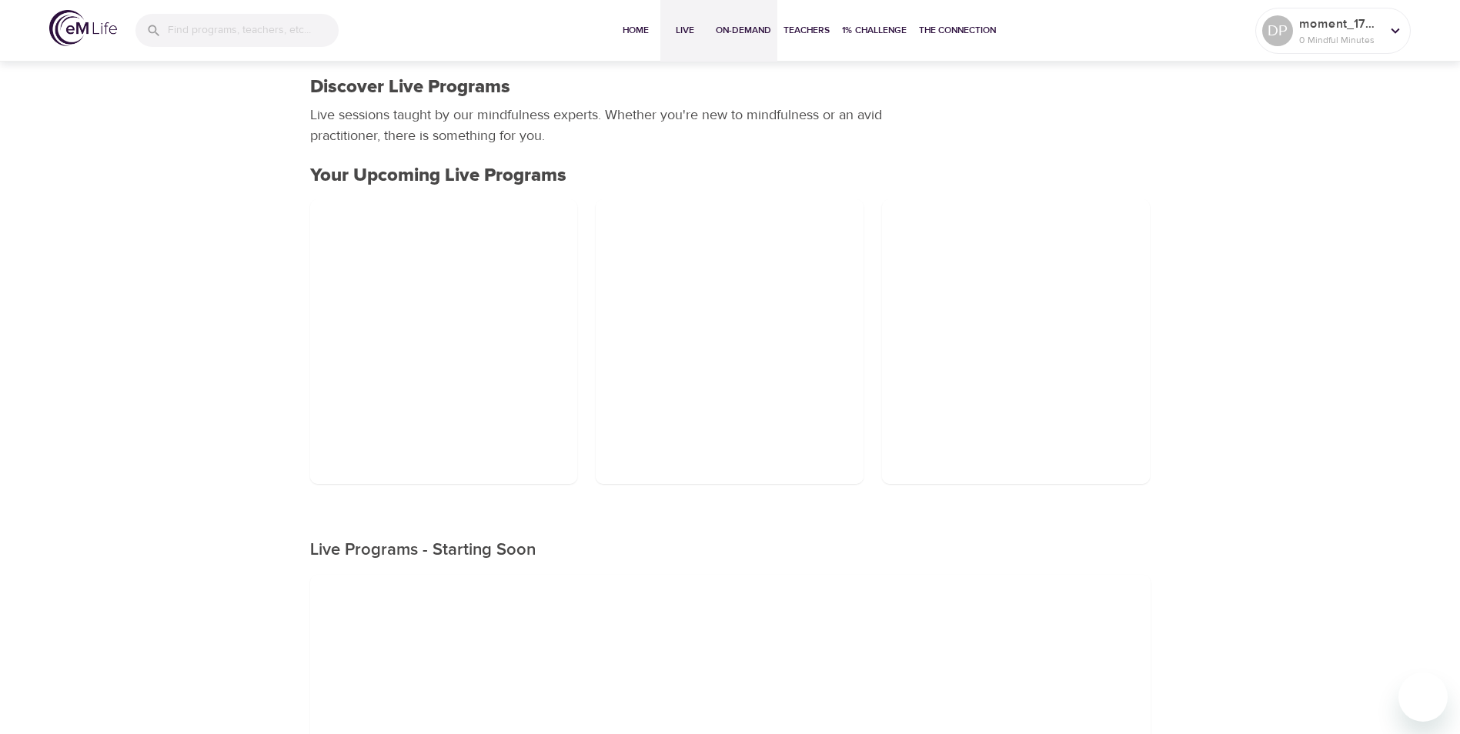
click at [725, 35] on span "On-Demand" at bounding box center [743, 30] width 55 height 16
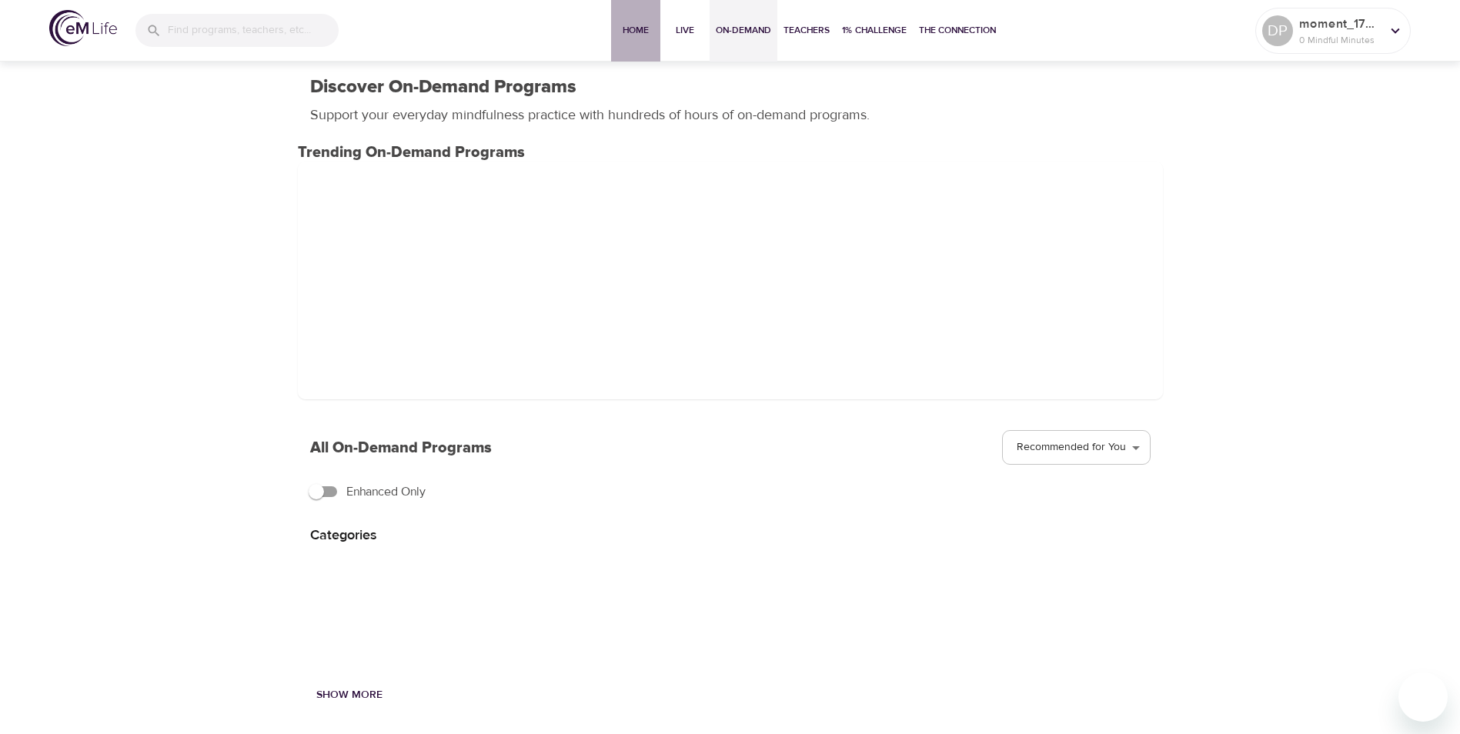
click at [625, 38] on button "Home" at bounding box center [635, 31] width 49 height 62
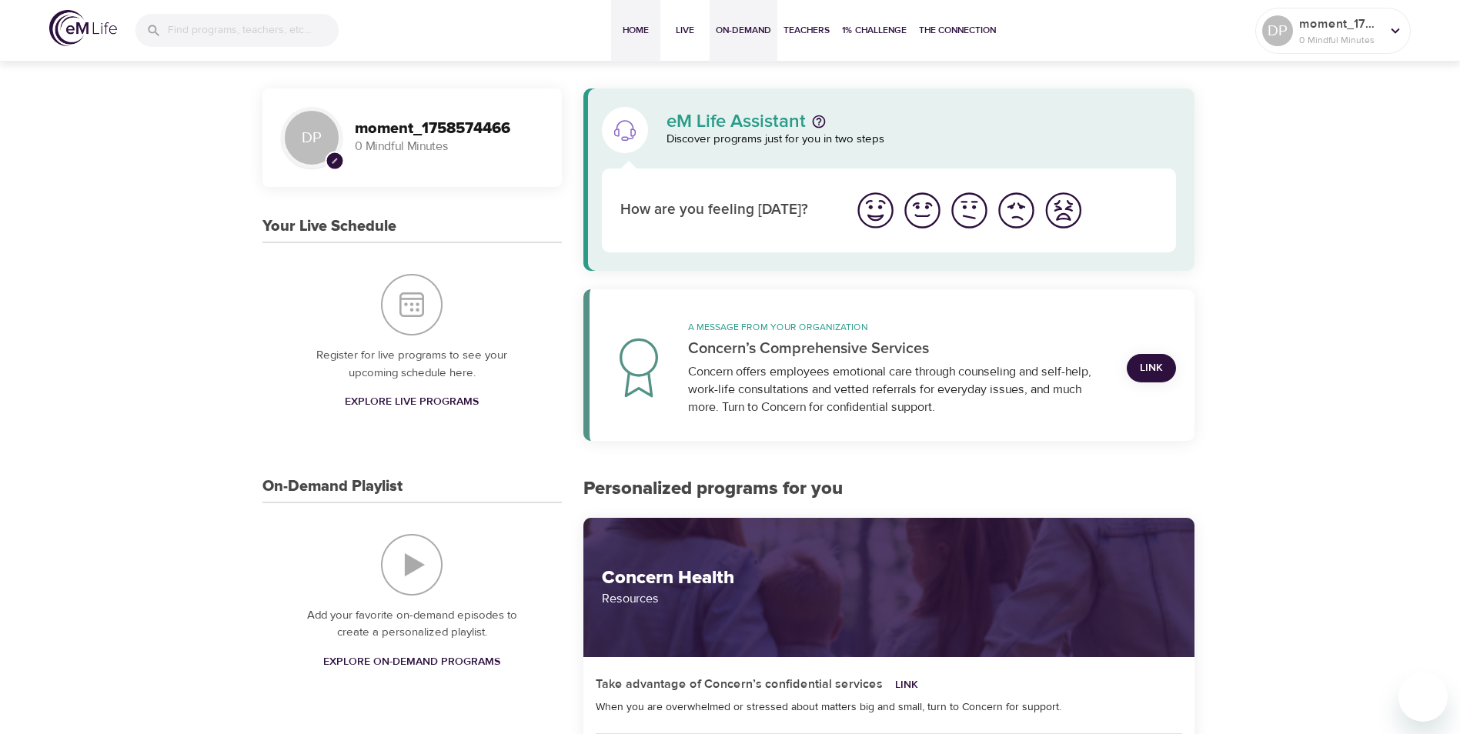
click at [758, 34] on span "On-Demand" at bounding box center [743, 30] width 55 height 16
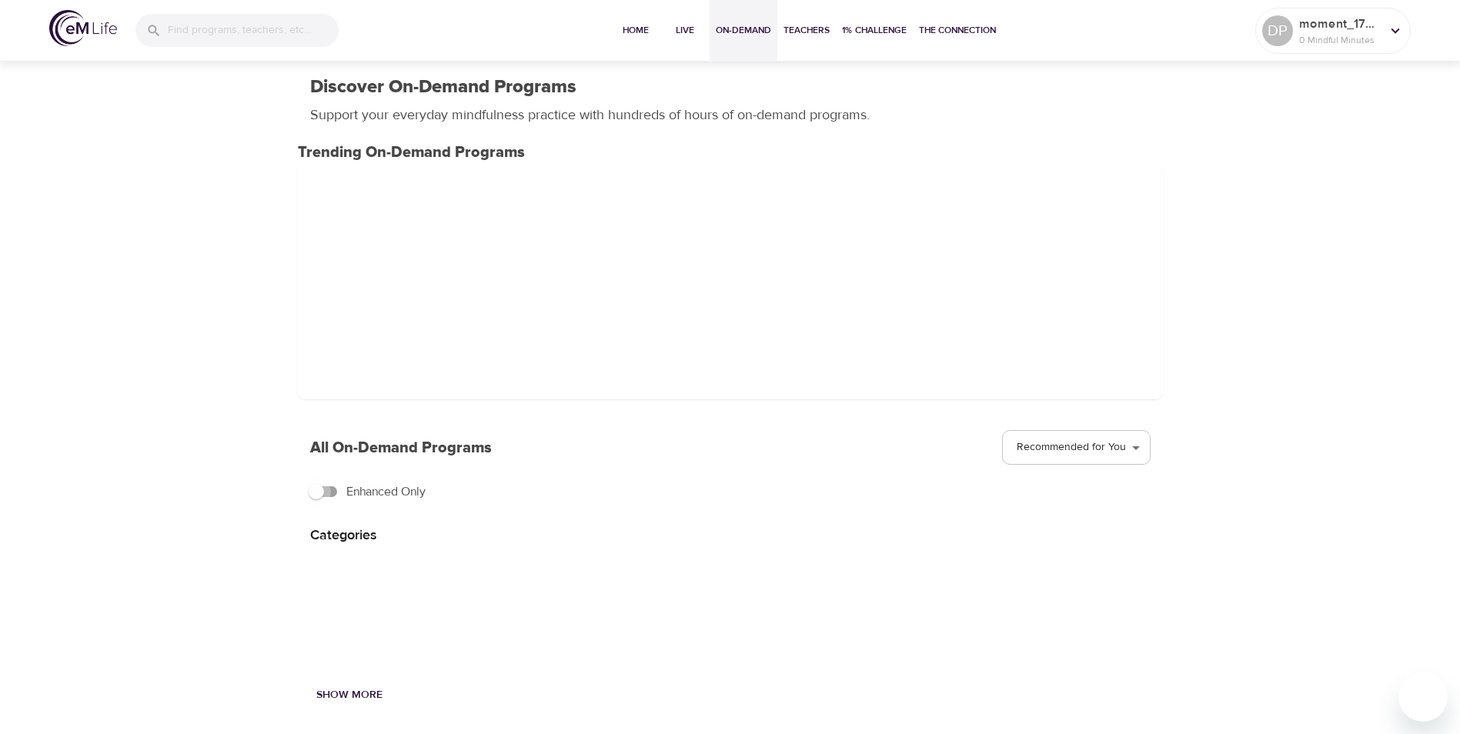
click at [313, 495] on input "Enhanced Only" at bounding box center [317, 491] width 88 height 29
click at [328, 492] on input "Enhanced Only" at bounding box center [332, 491] width 88 height 29
checkbox input "false"
